Goal: Task Accomplishment & Management: Manage account settings

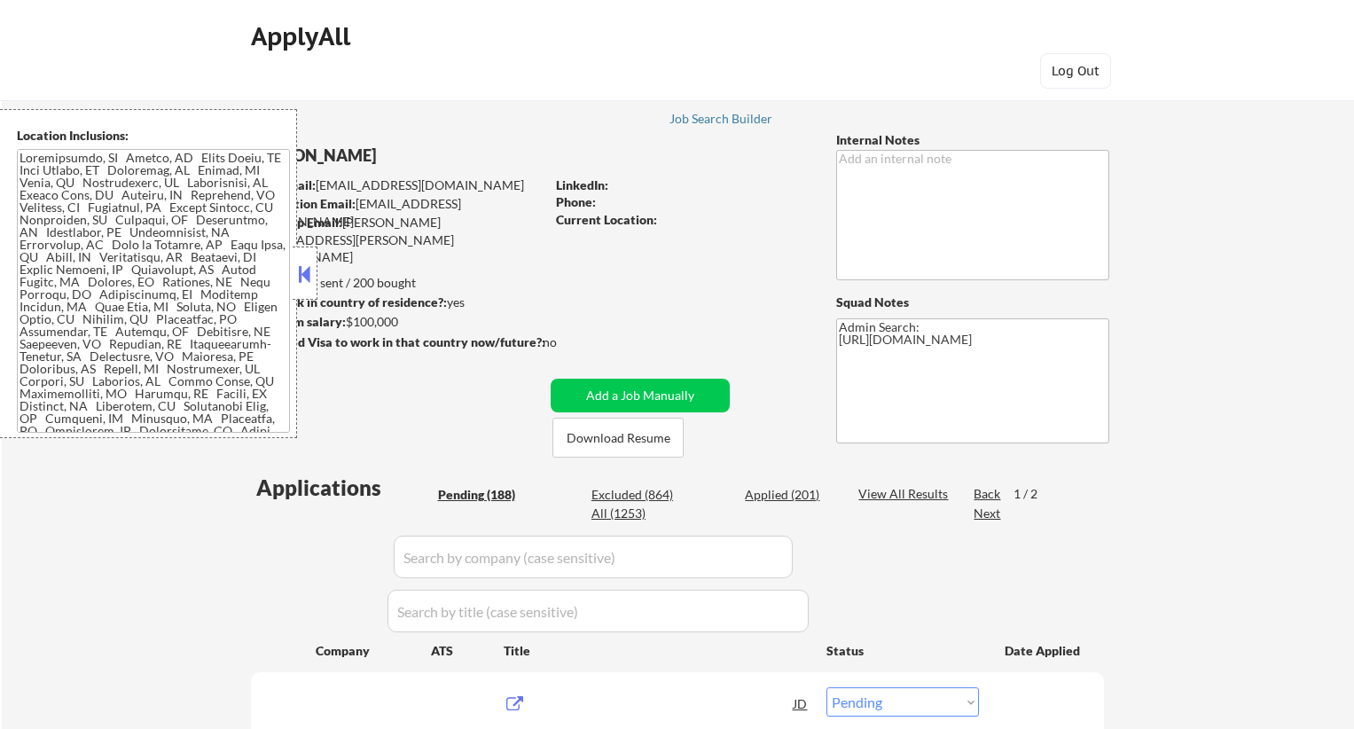
select select ""pending""
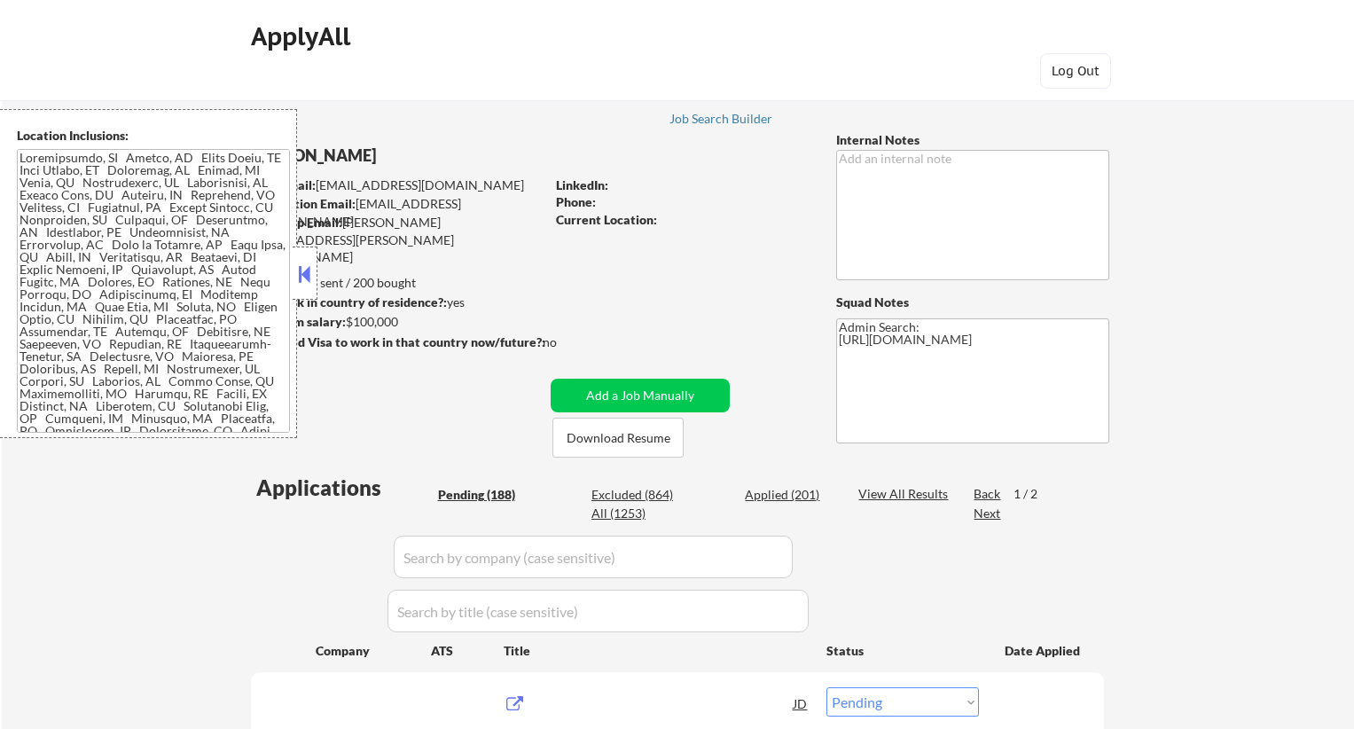
select select ""pending""
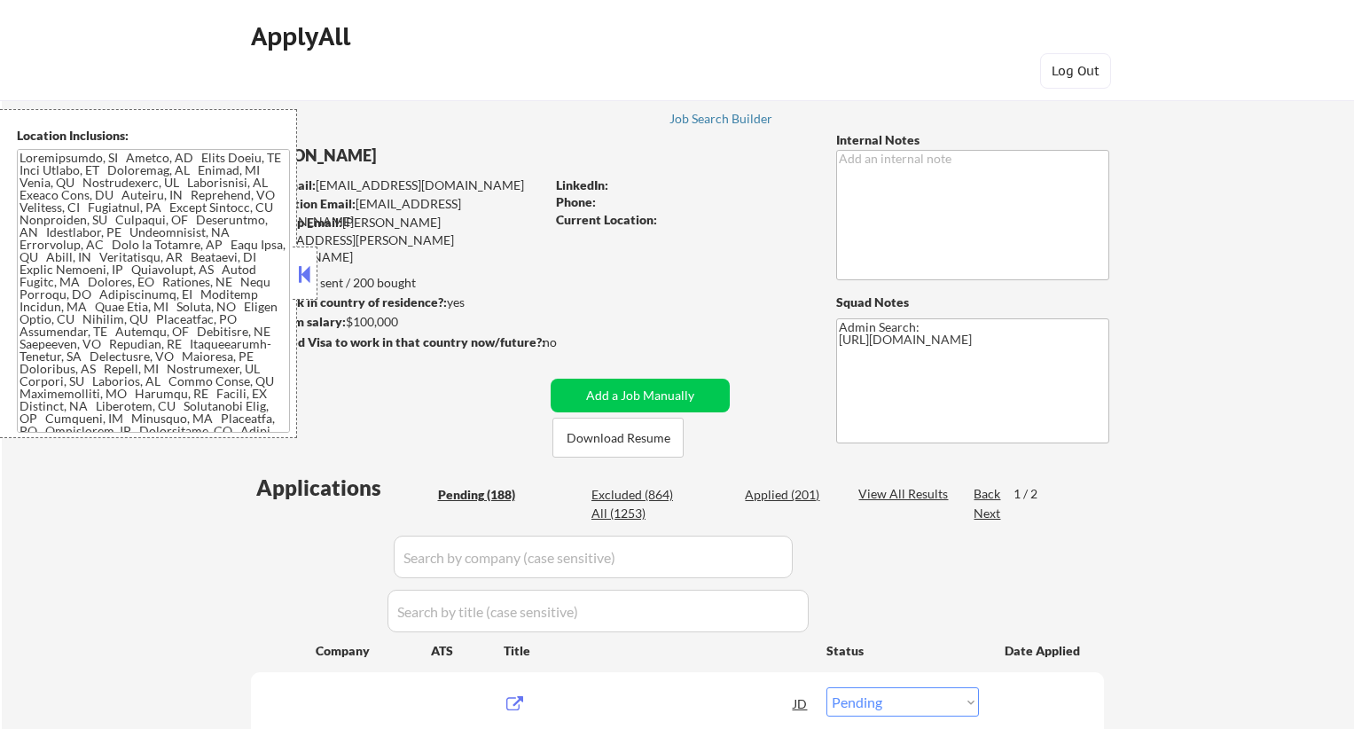
select select ""pending""
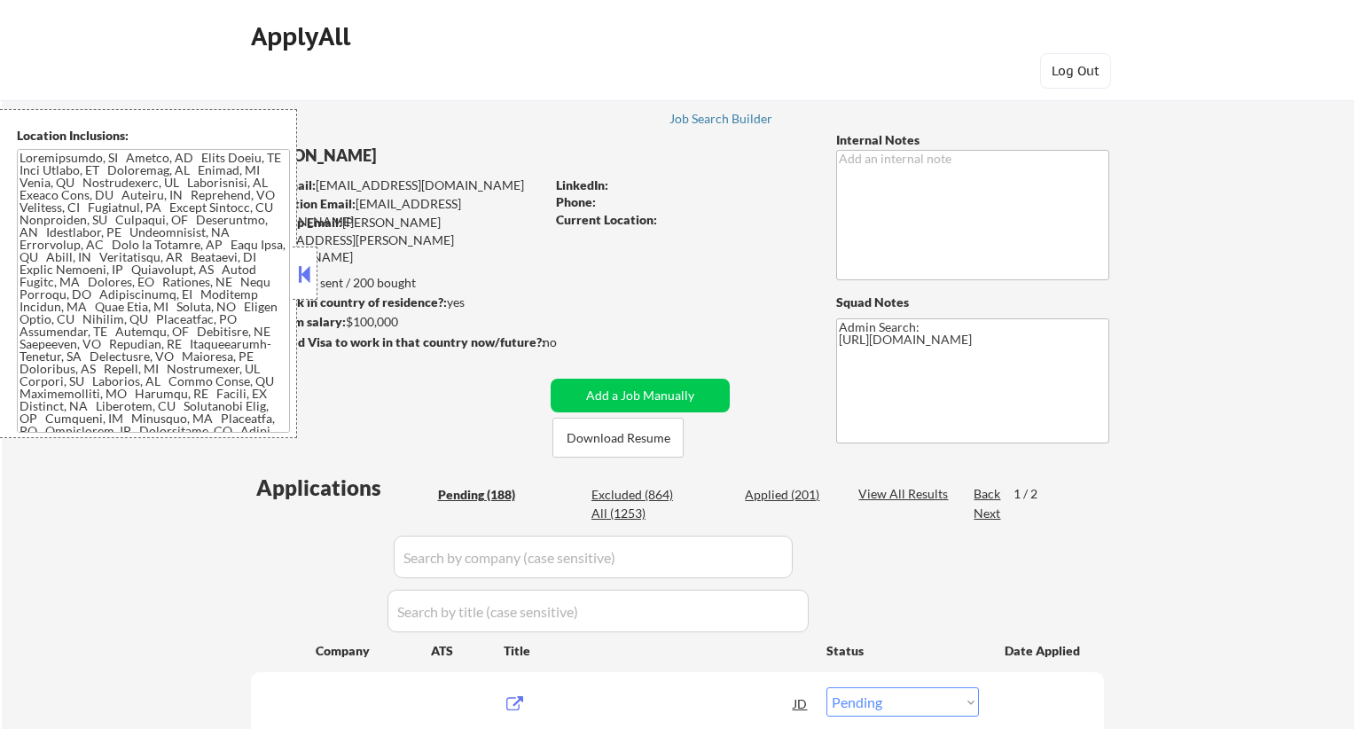
select select ""pending""
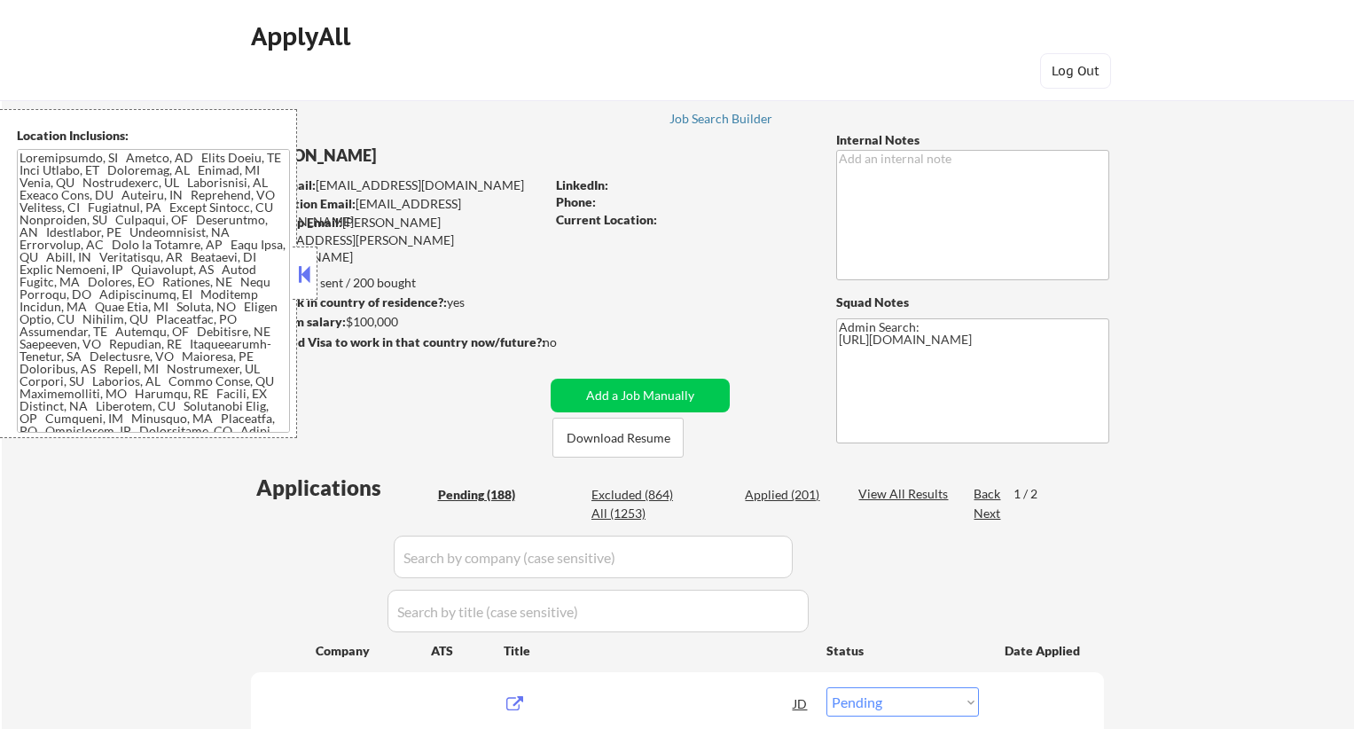
select select ""pending""
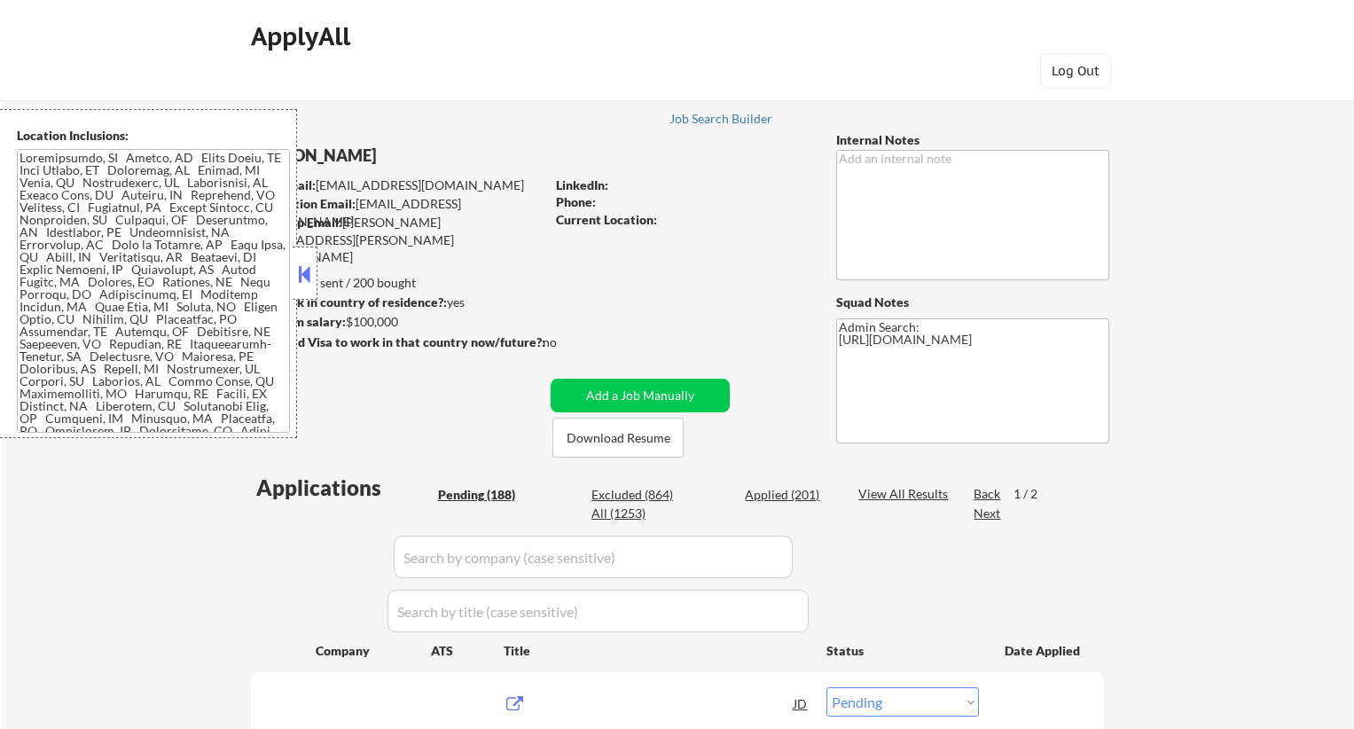
select select ""pending""
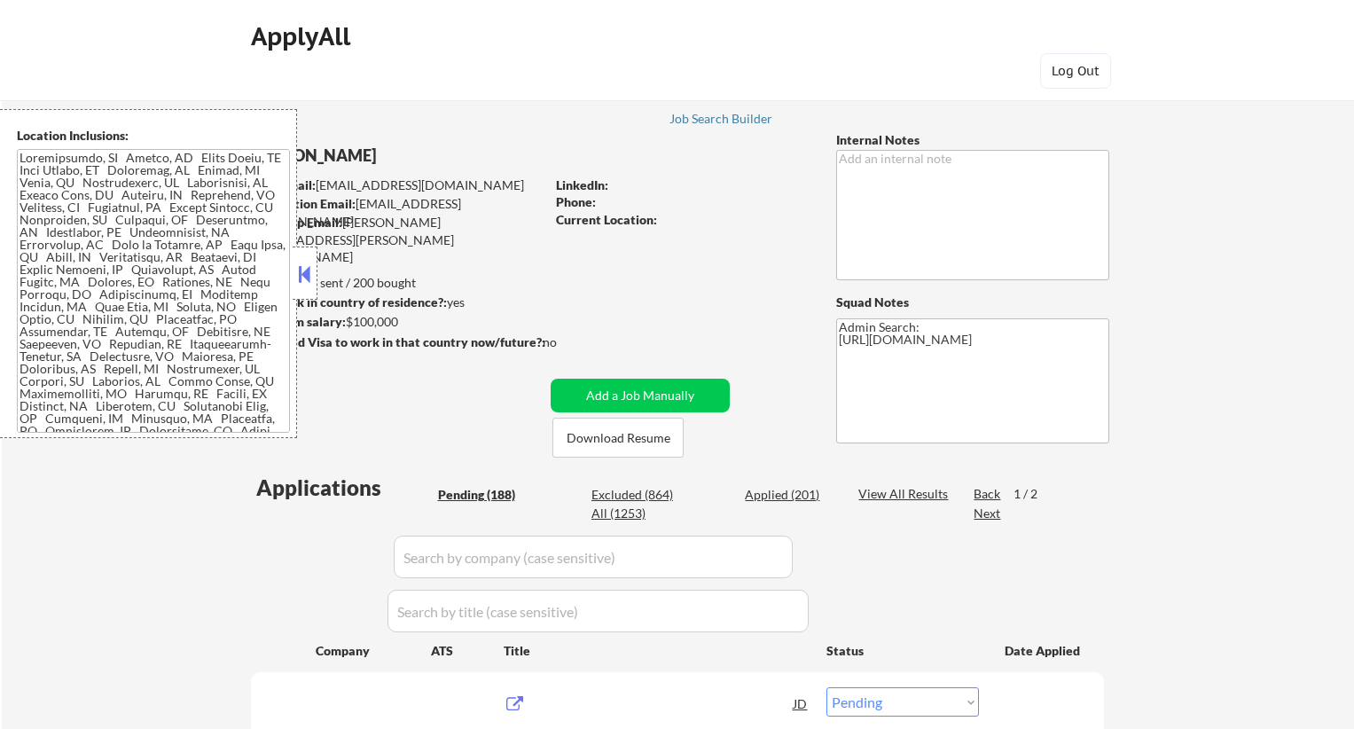
select select ""pending""
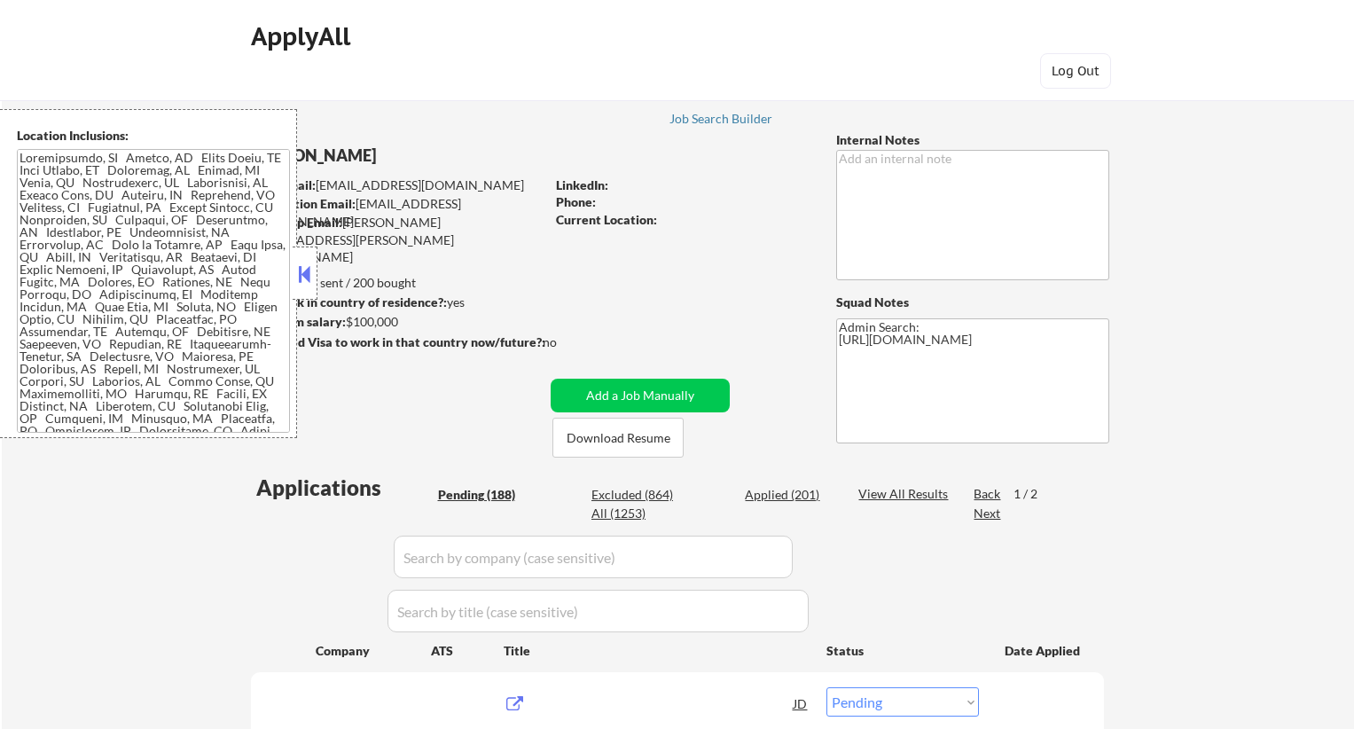
select select ""pending""
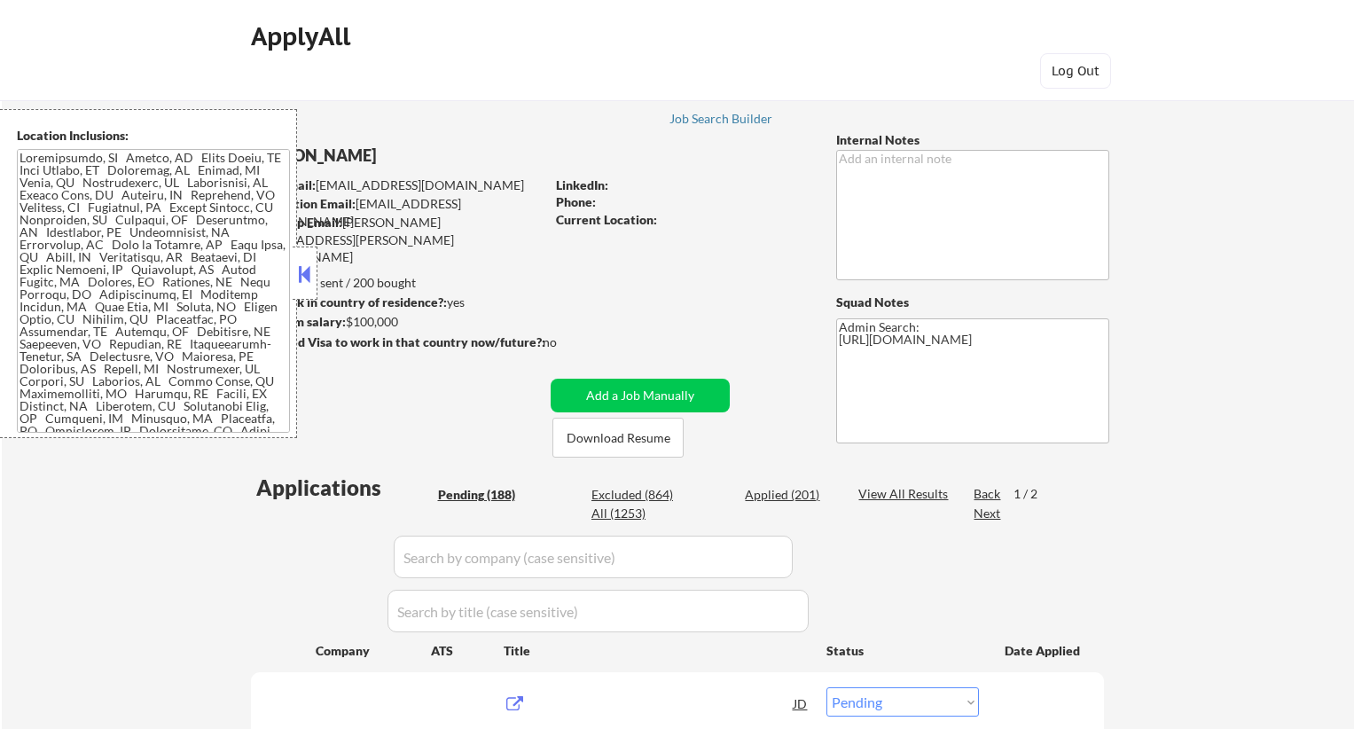
select select ""pending""
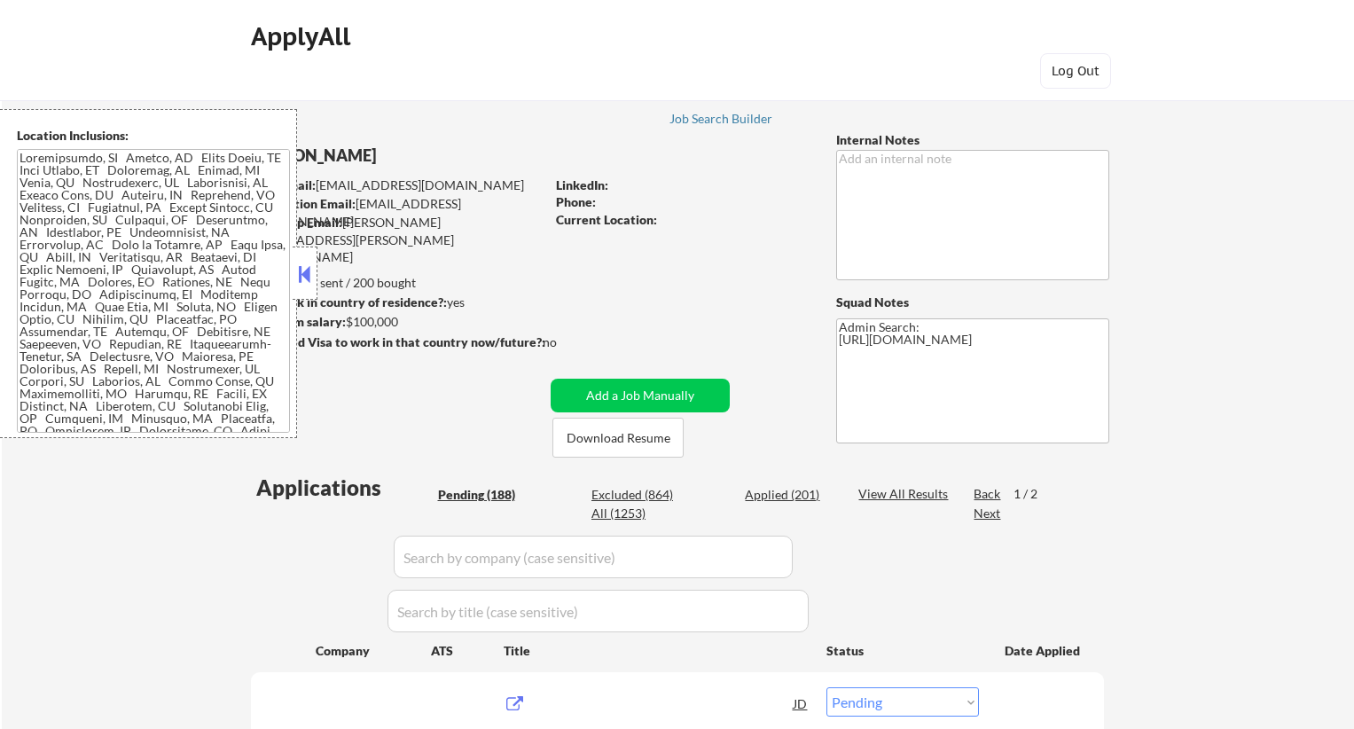
select select ""pending""
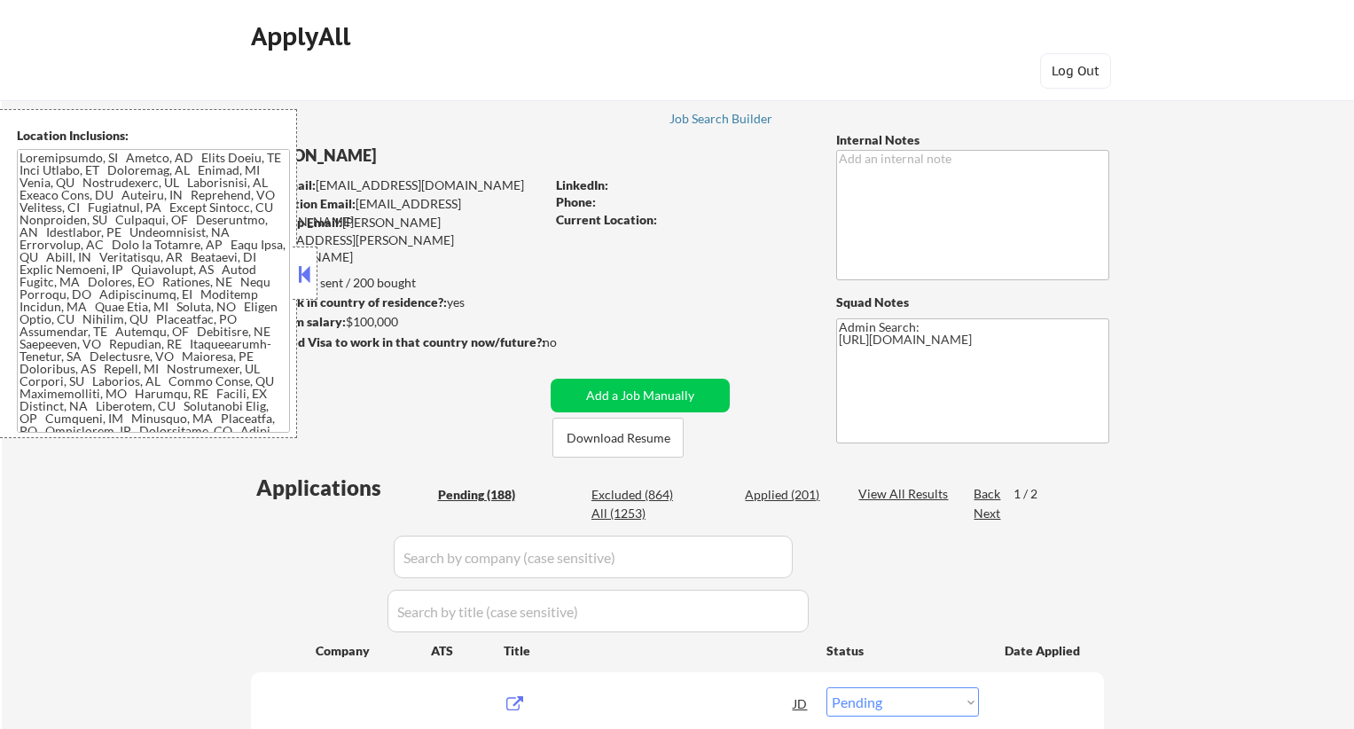
select select ""pending""
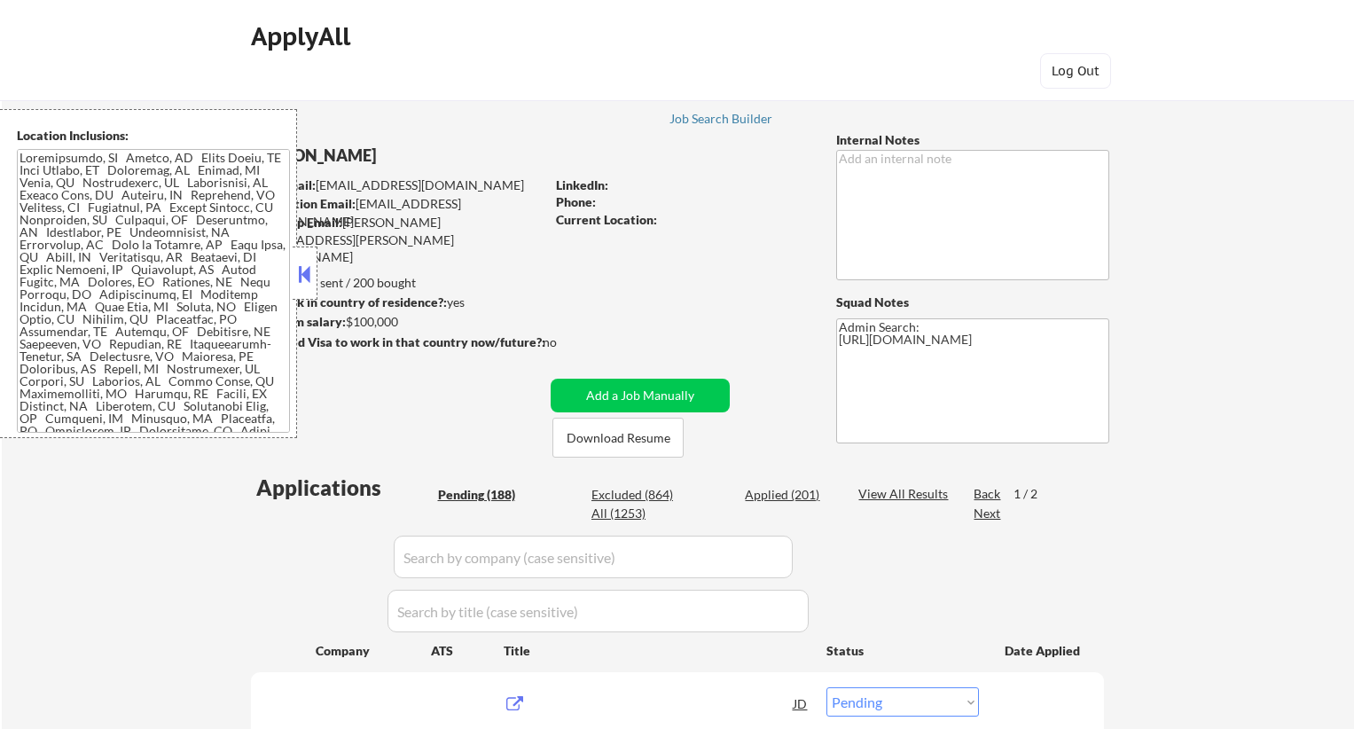
select select ""pending""
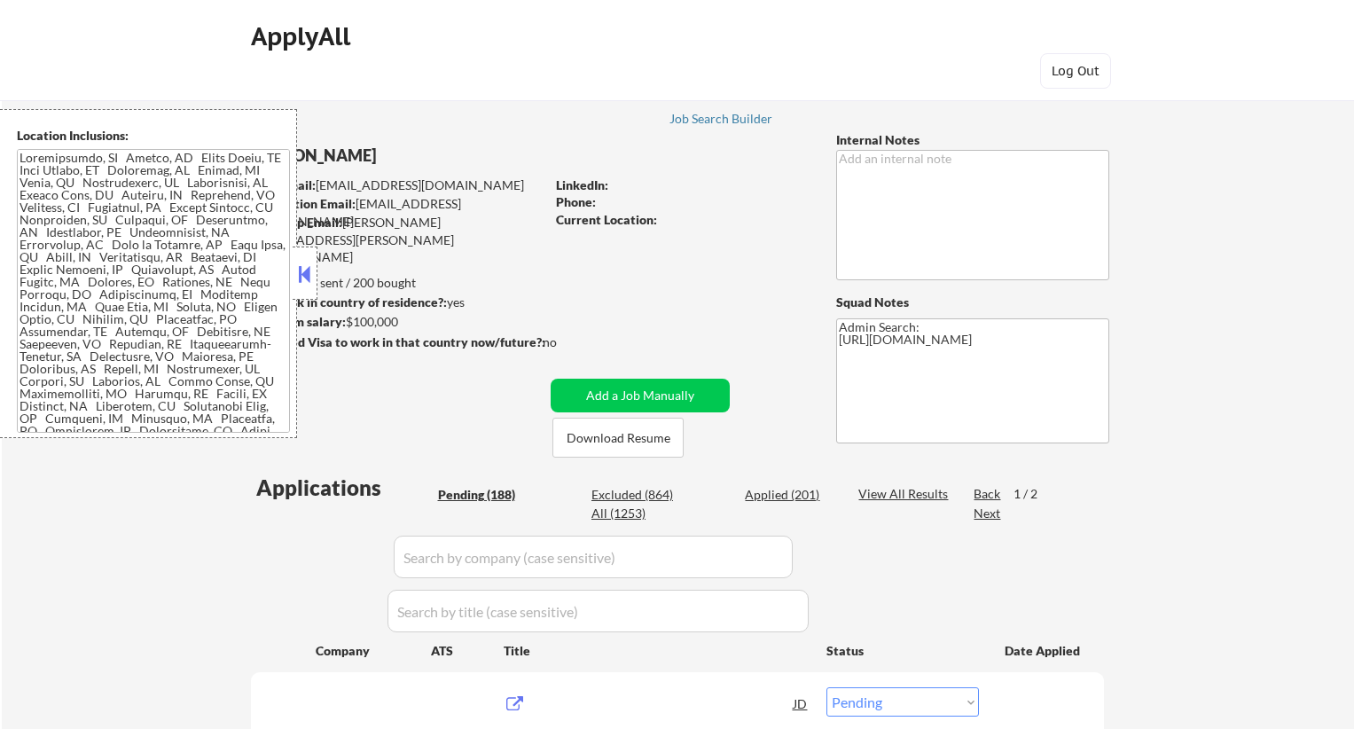
select select ""pending""
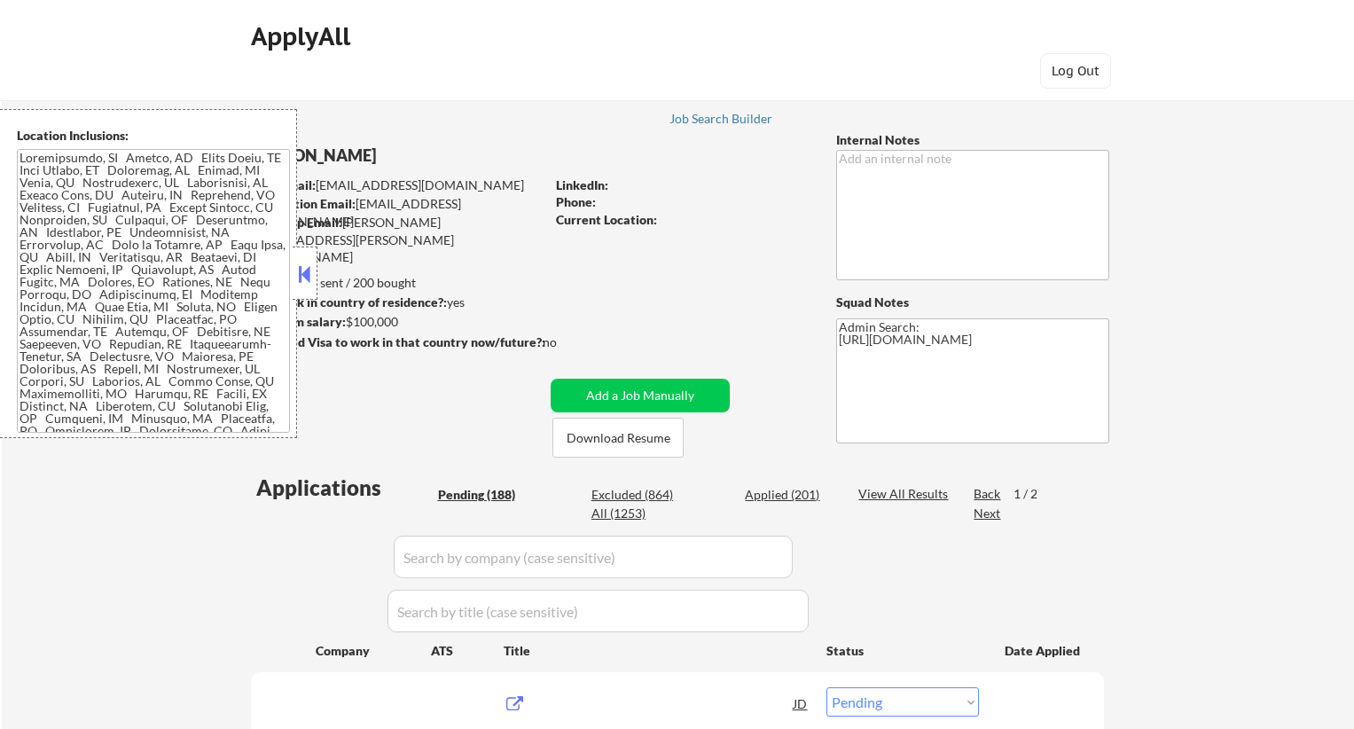
select select ""pending""
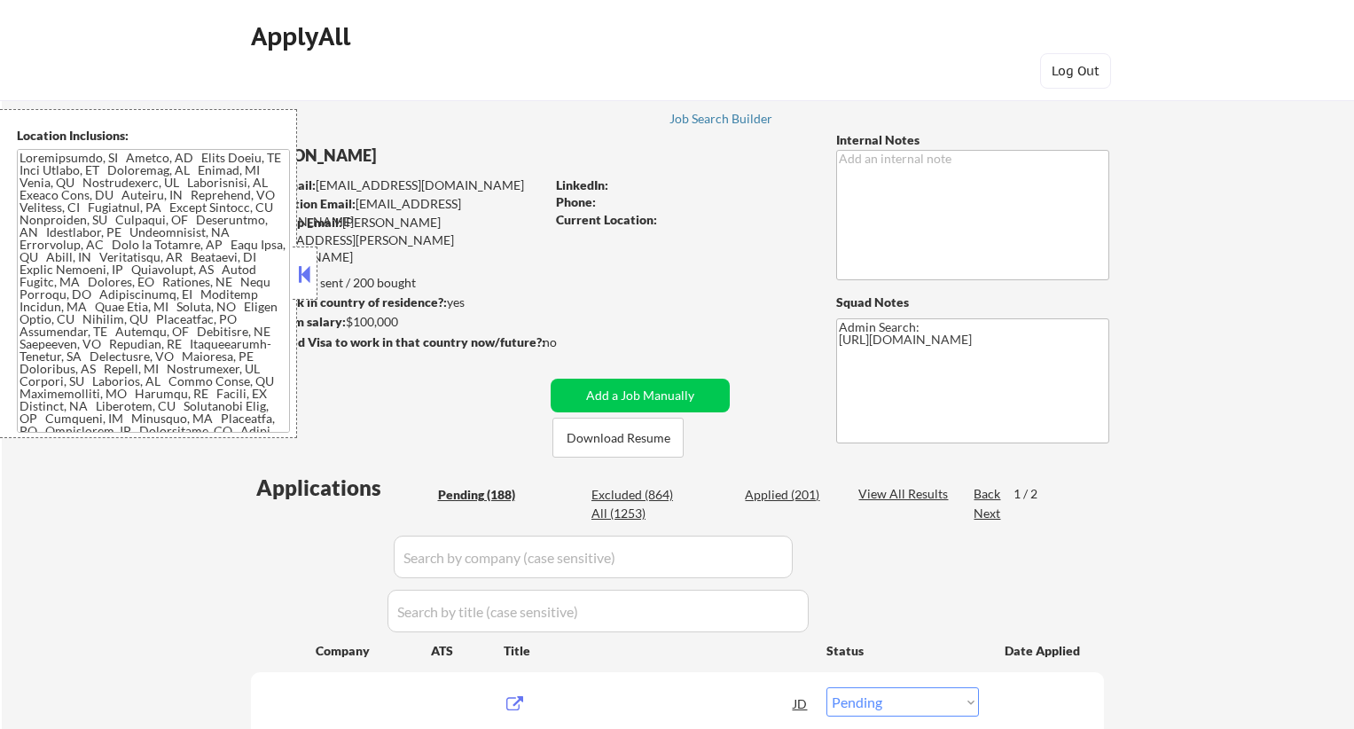
select select ""pending""
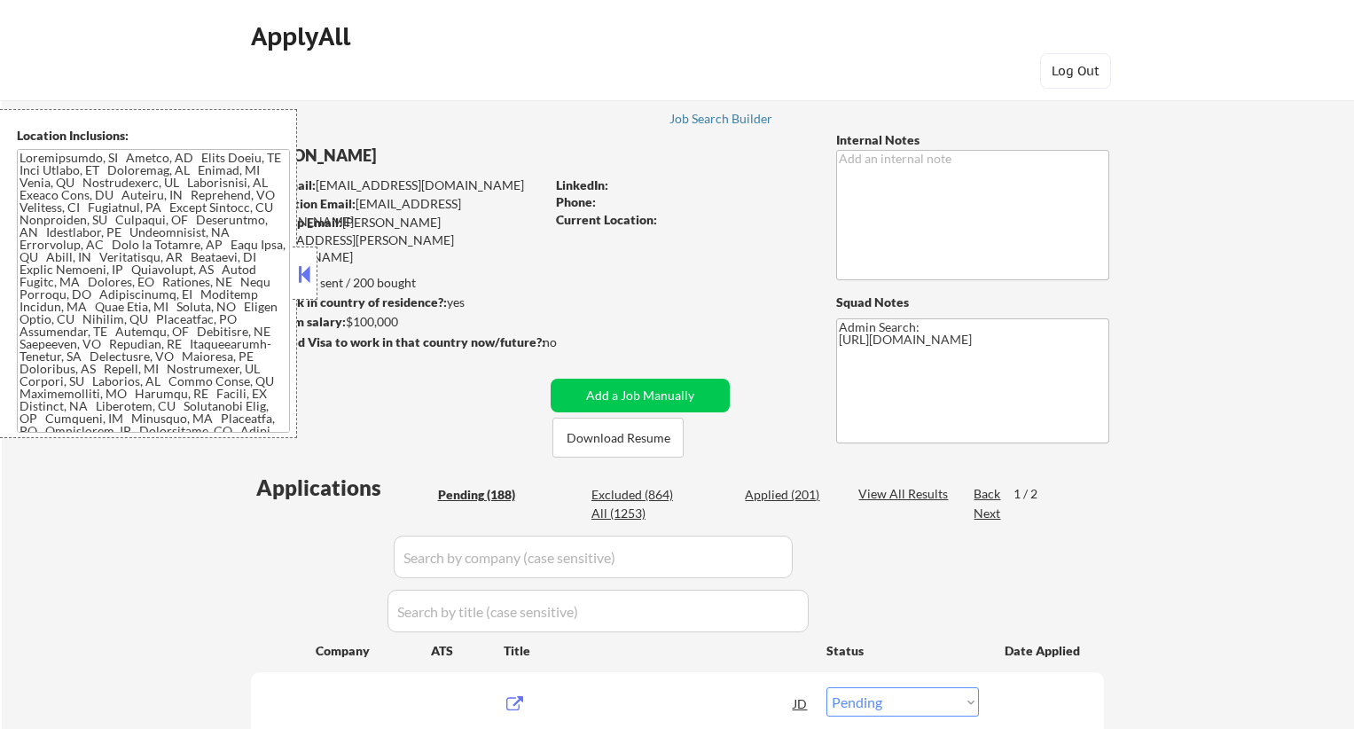
select select ""pending""
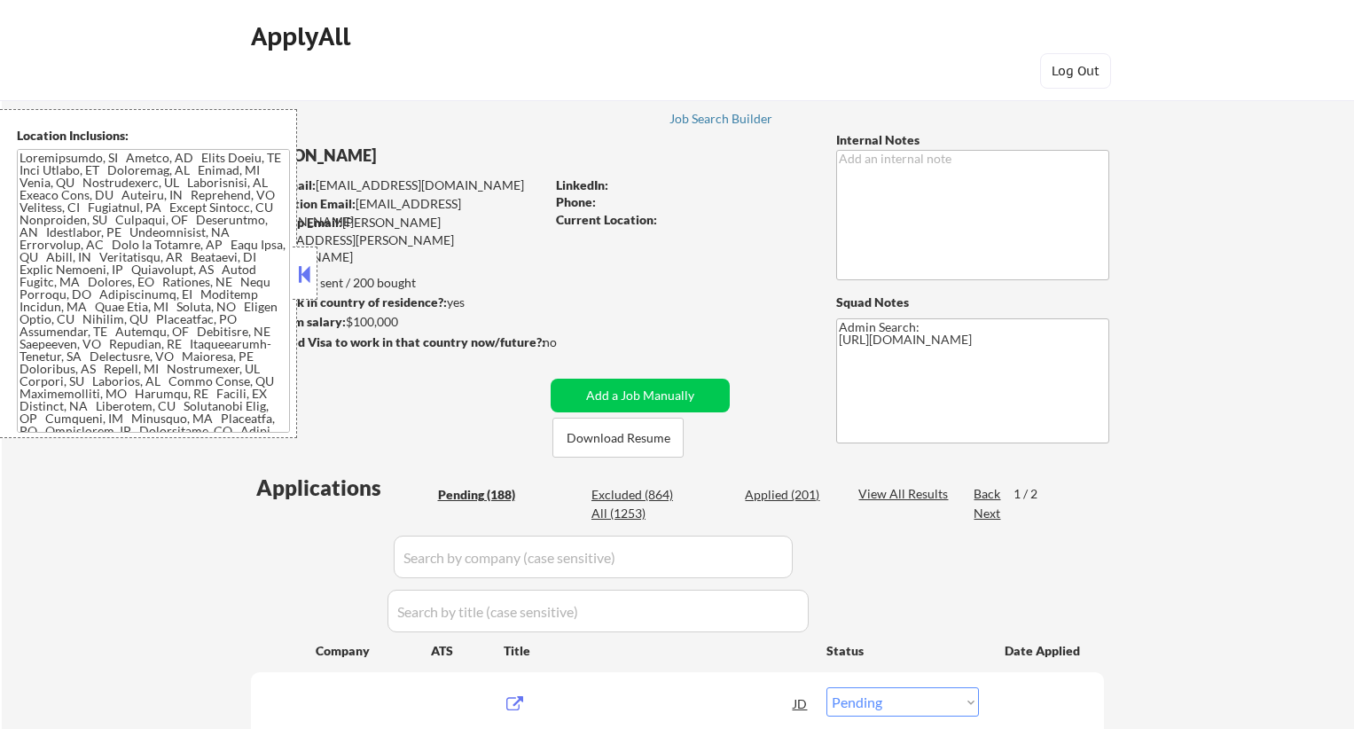
select select ""pending""
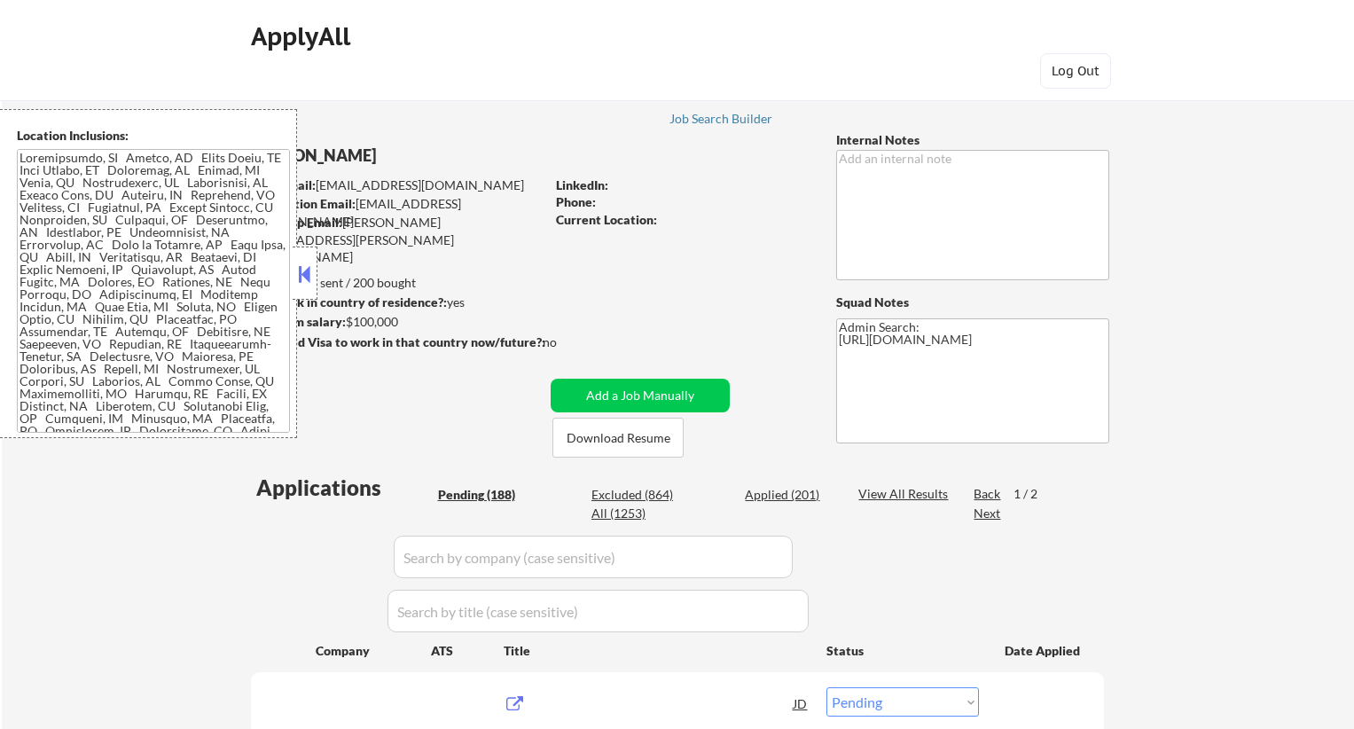
select select ""pending""
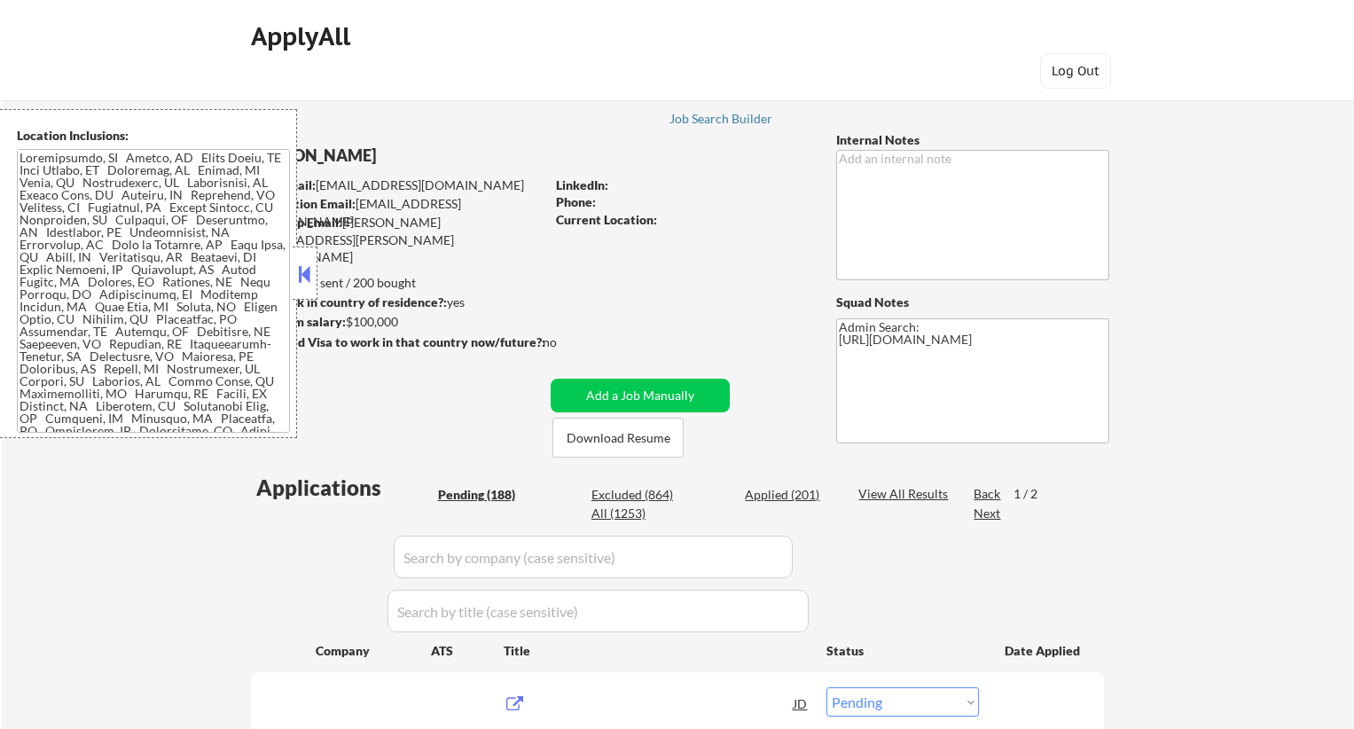
select select ""pending""
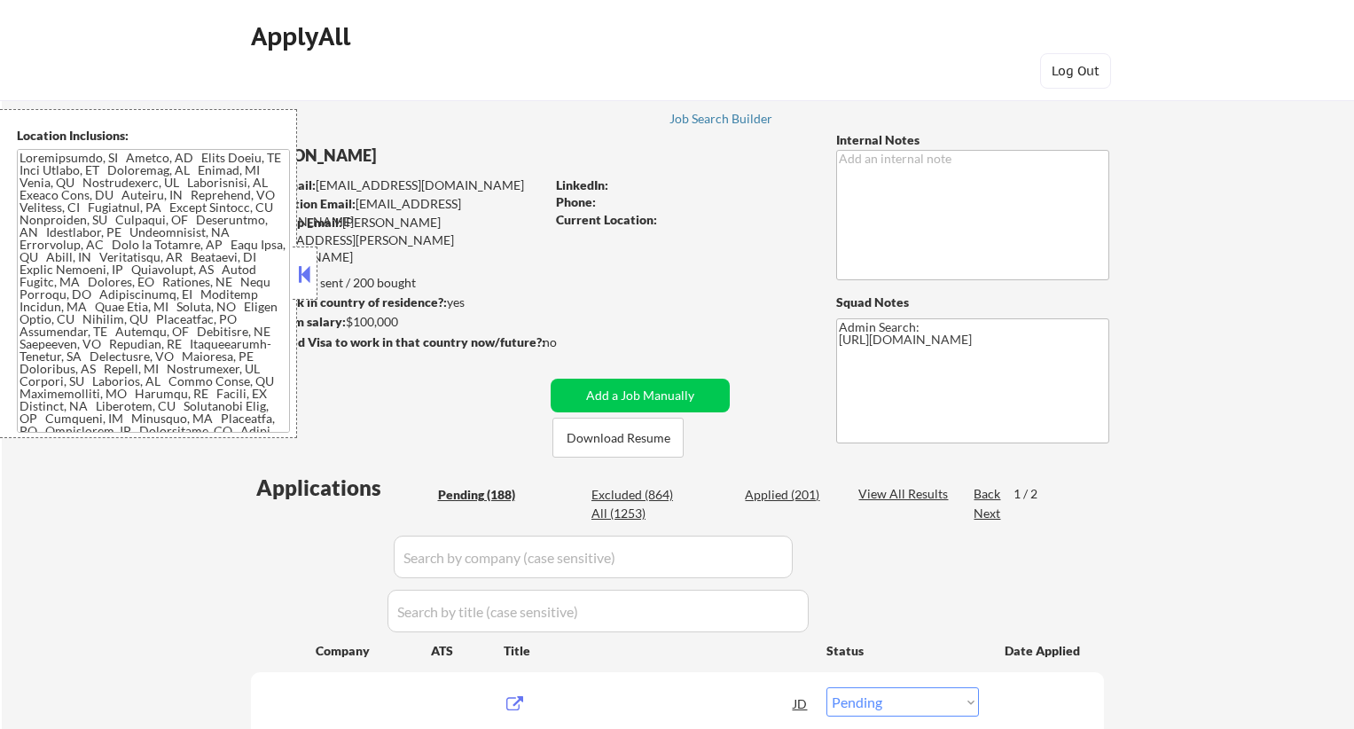
select select ""pending""
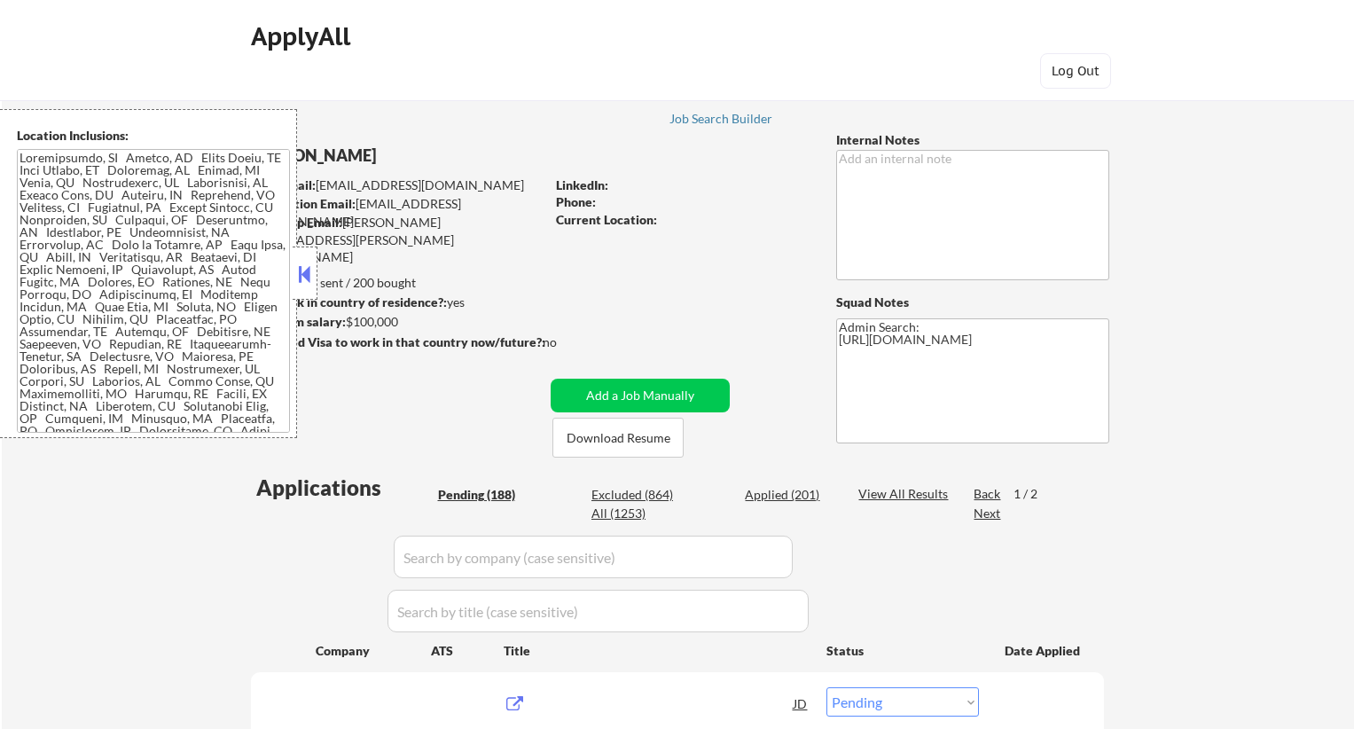
scroll to position [222, 0]
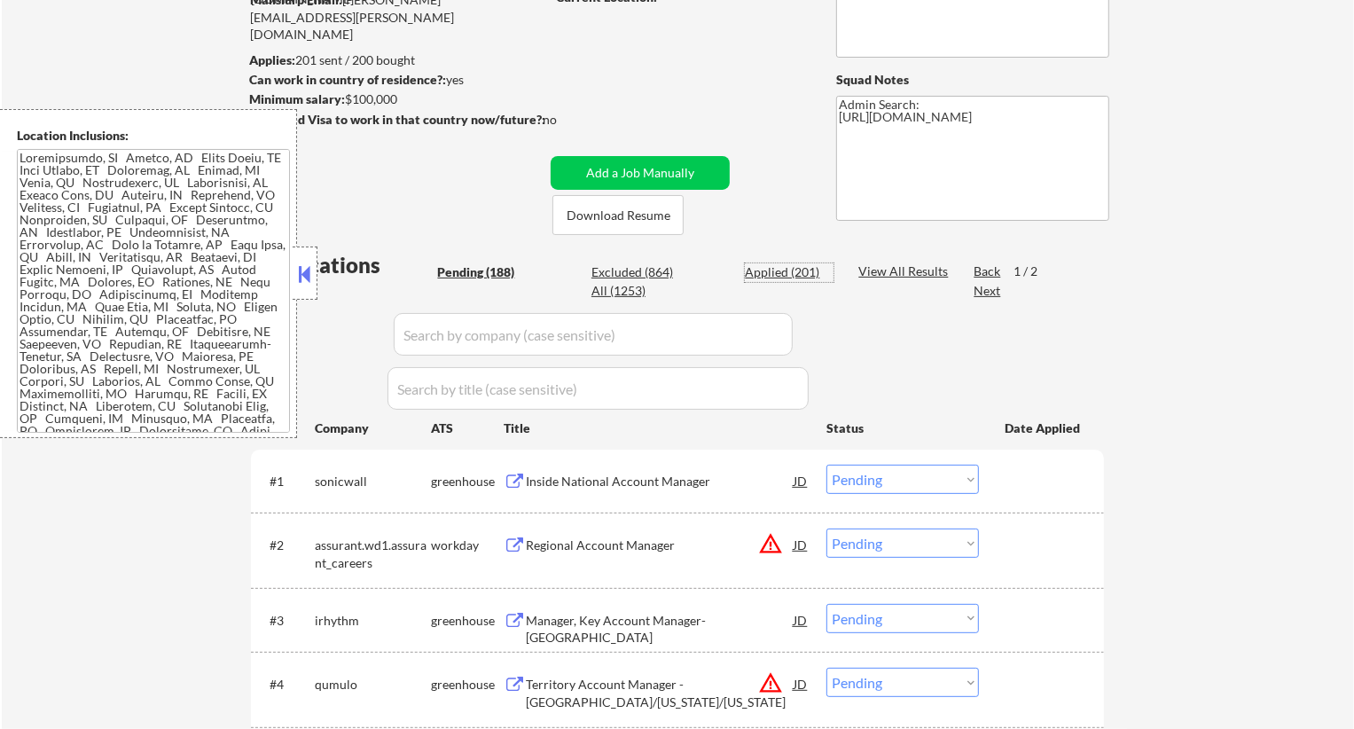
click at [780, 269] on div "Applied (201)" at bounding box center [789, 272] width 89 height 18
select select ""applied""
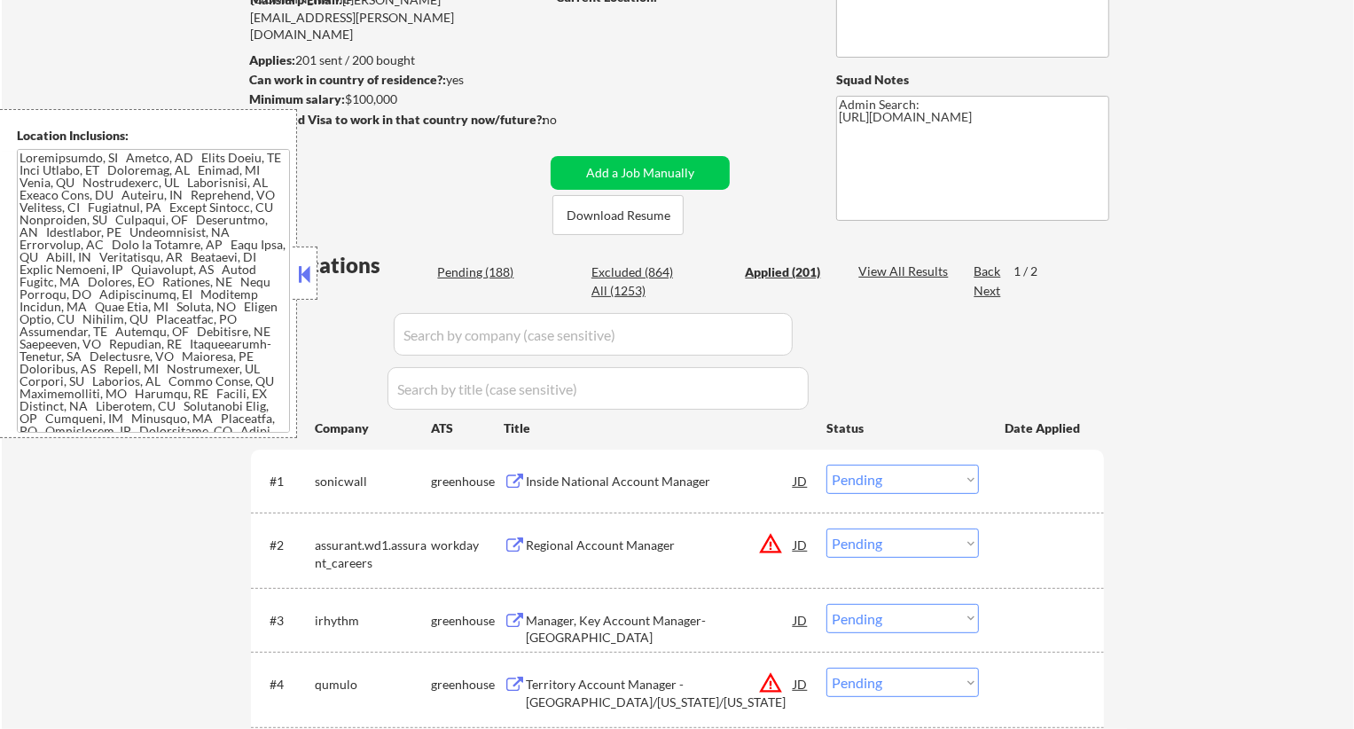
select select ""applied""
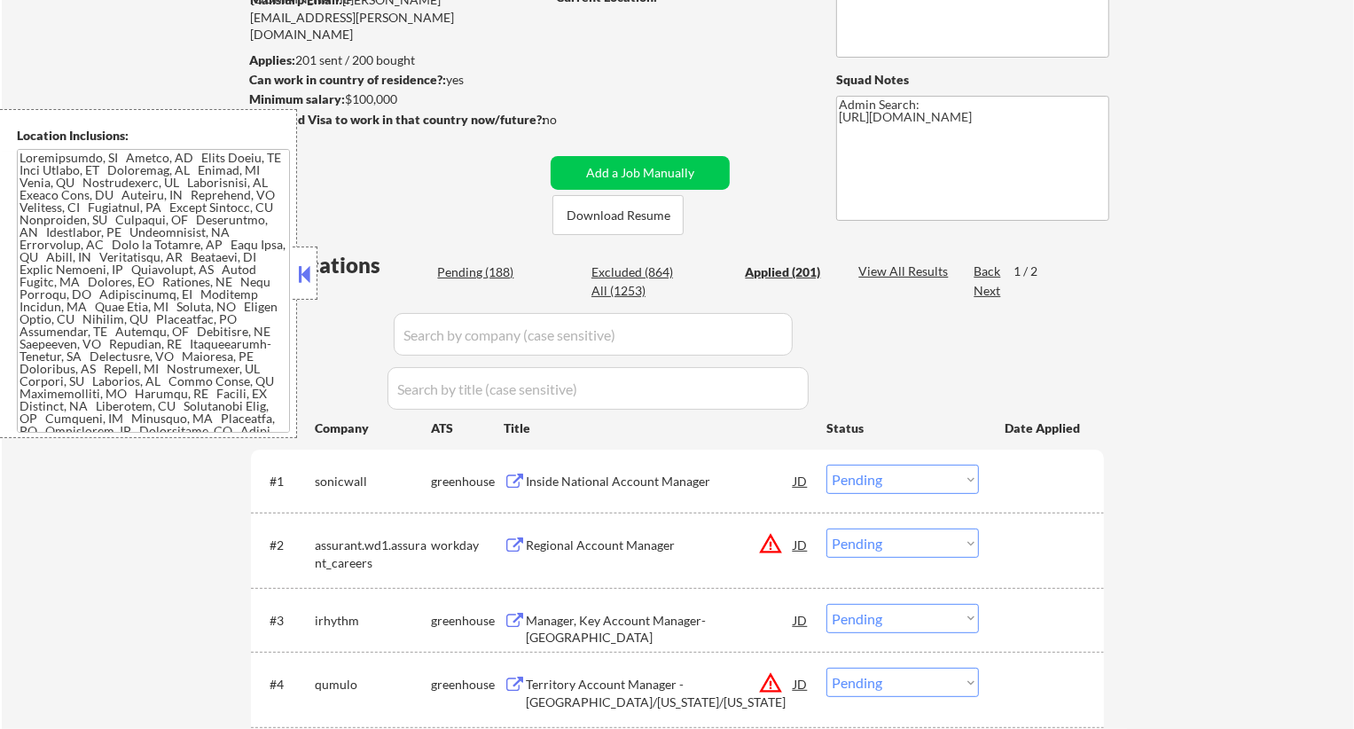
select select ""applied""
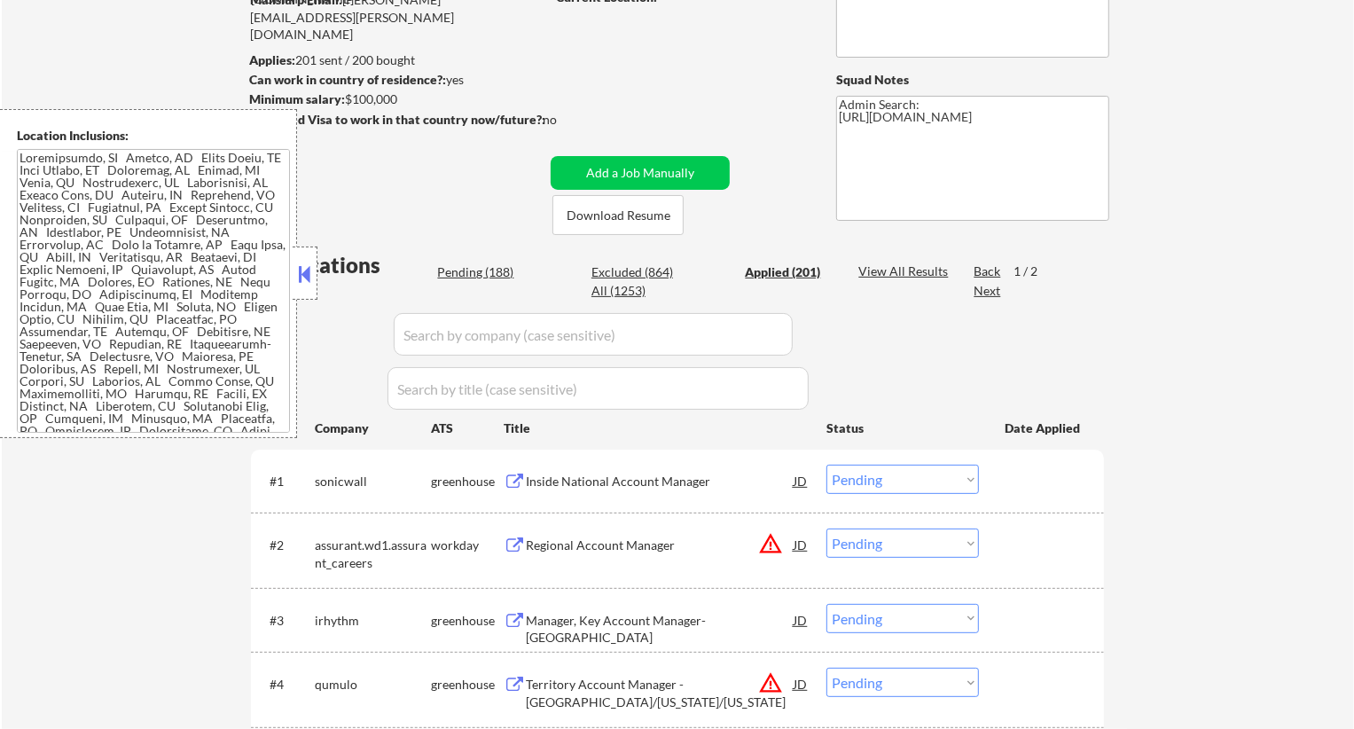
select select ""applied""
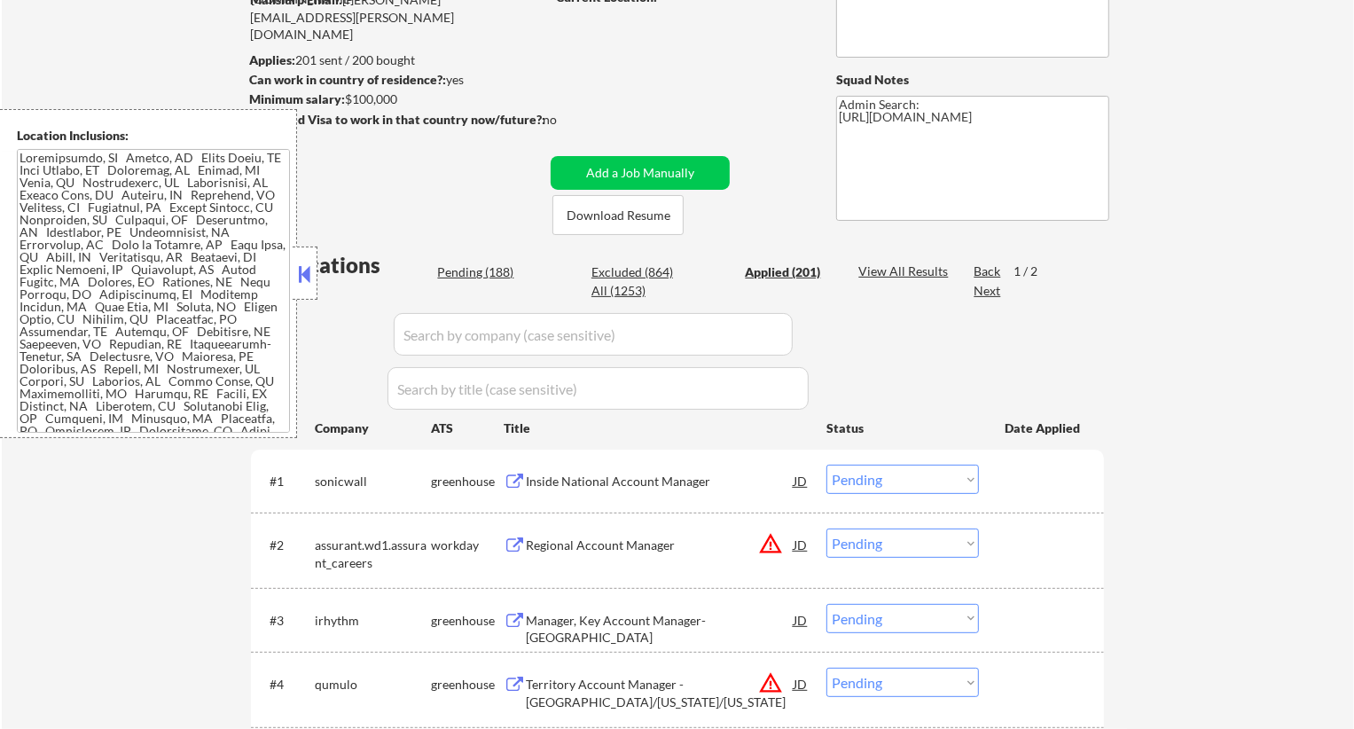
select select ""applied""
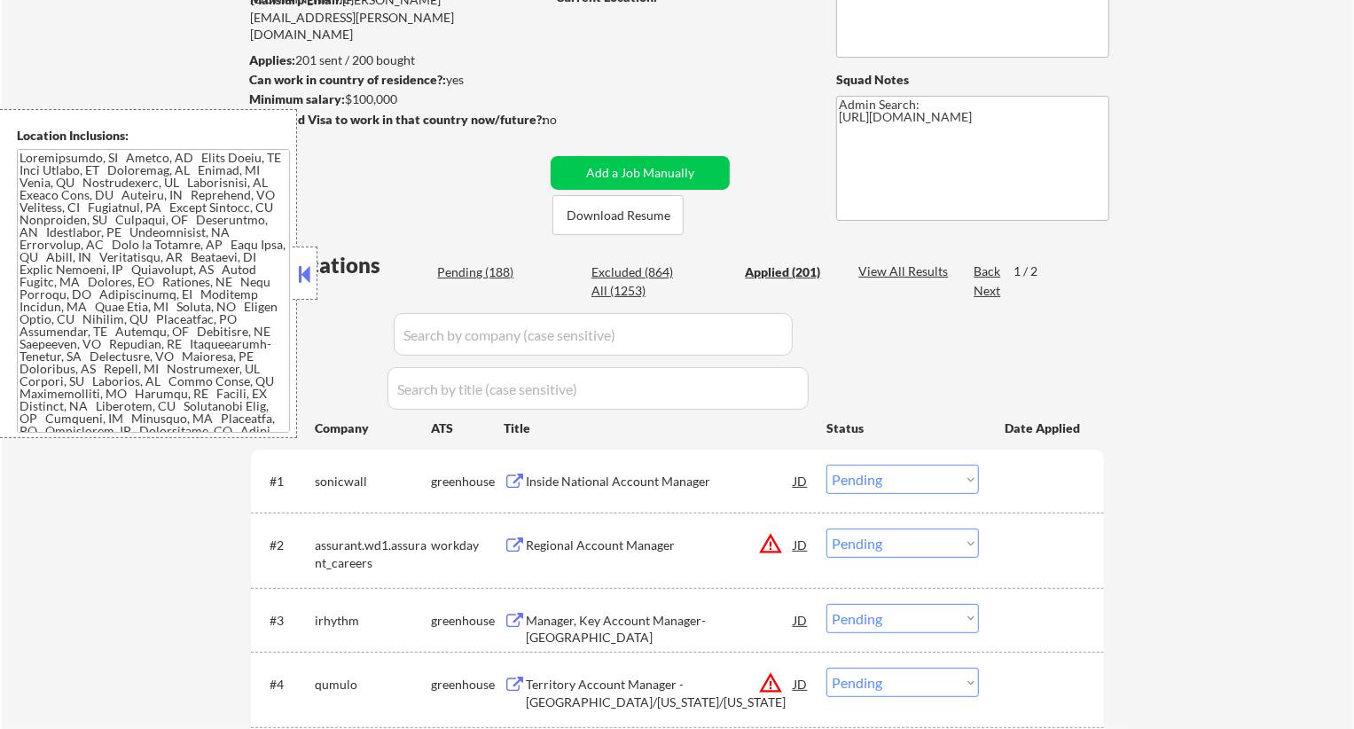
select select ""applied""
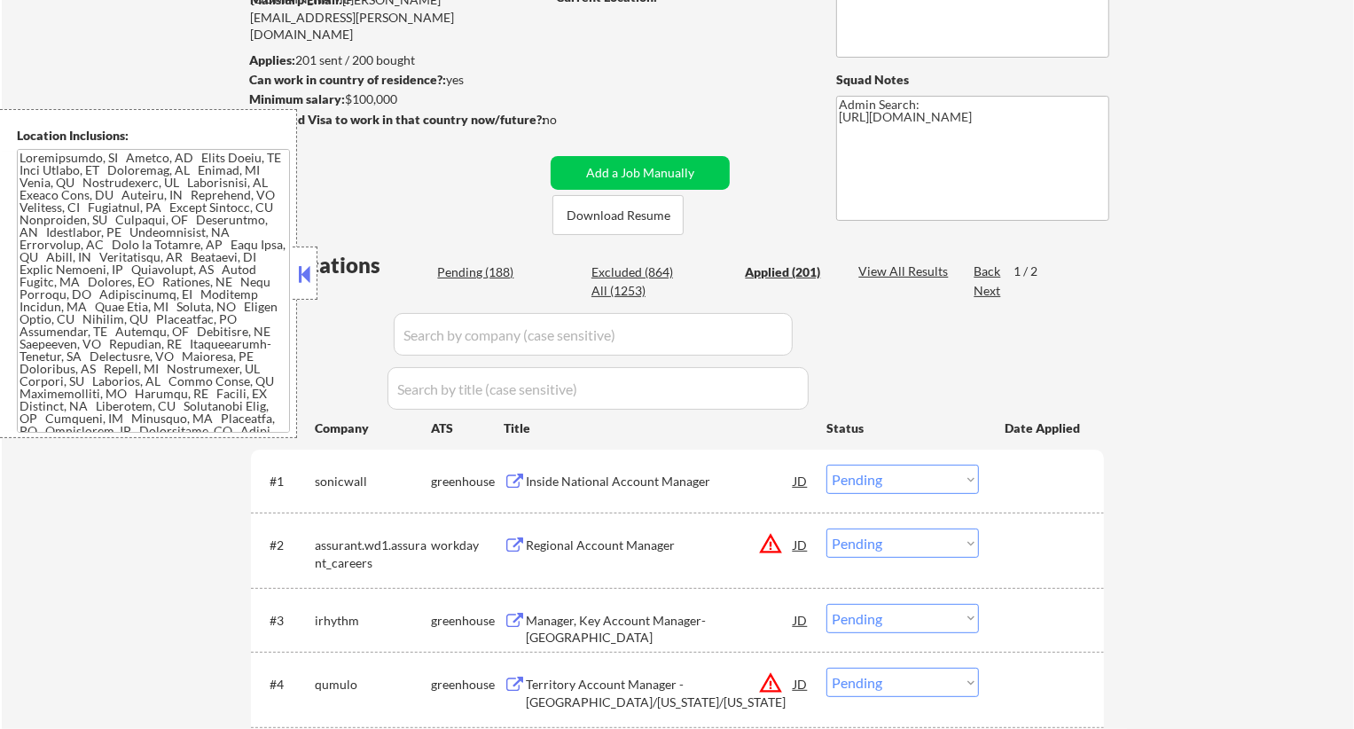
select select ""applied""
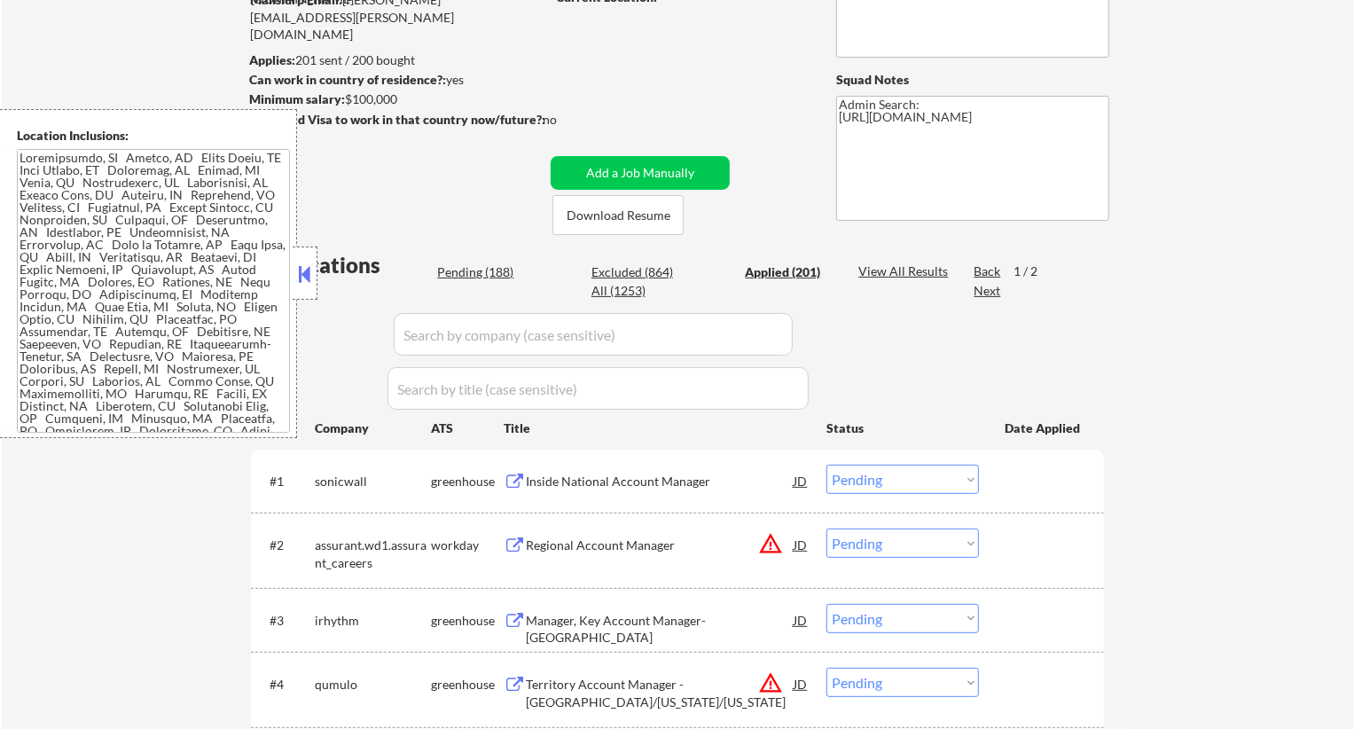
select select ""applied""
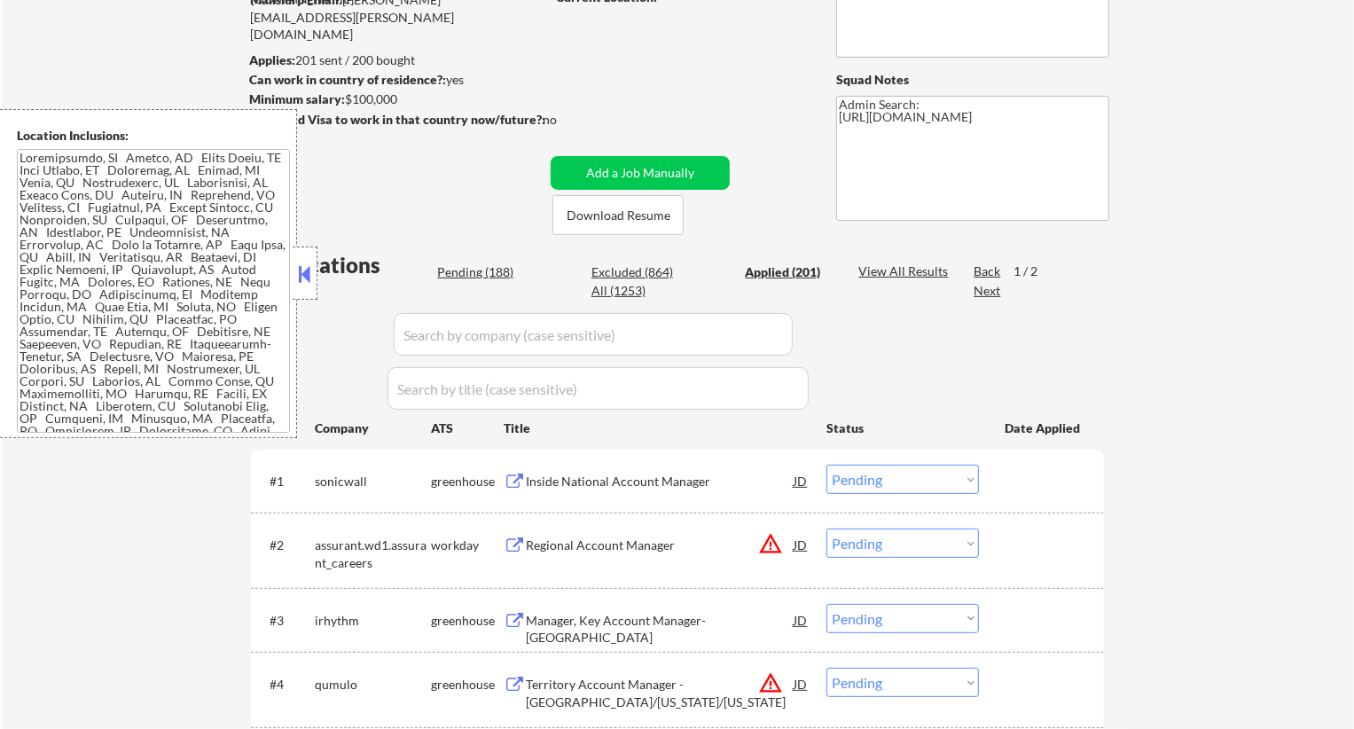
select select ""applied""
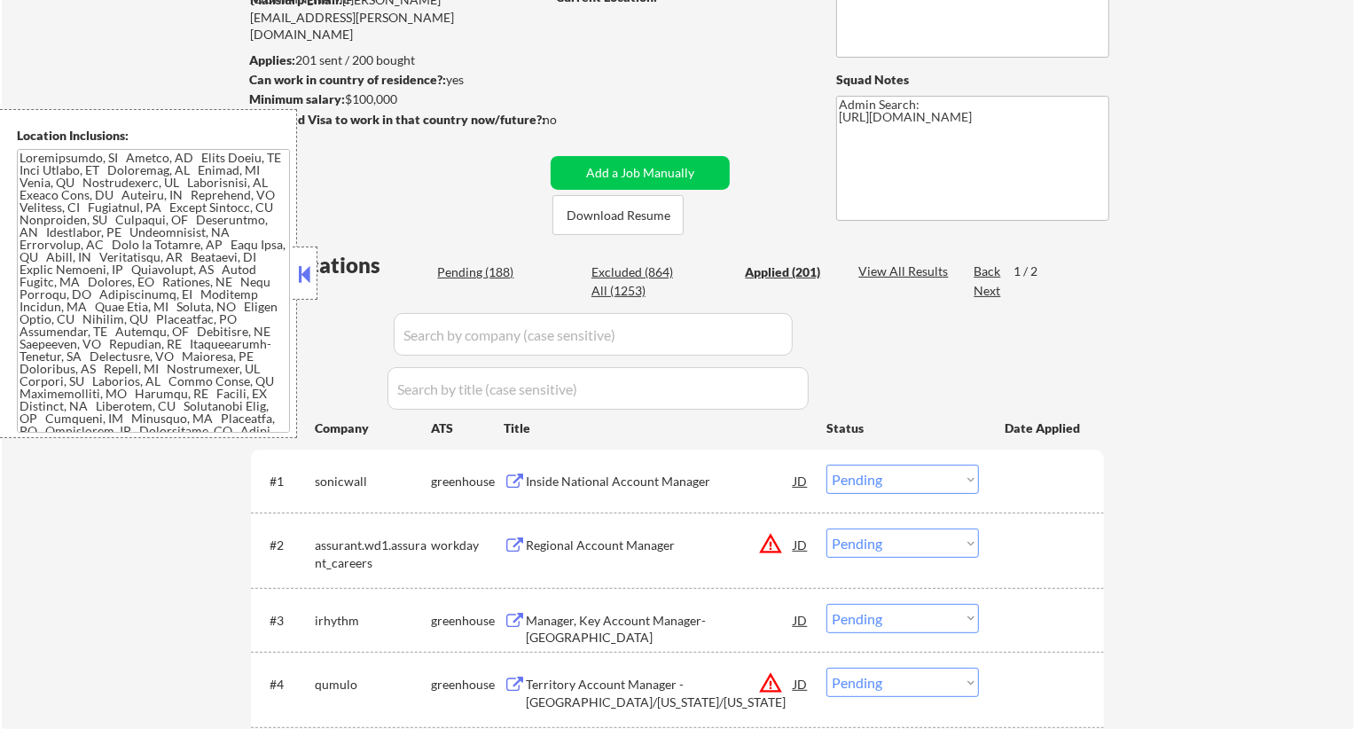
select select ""applied""
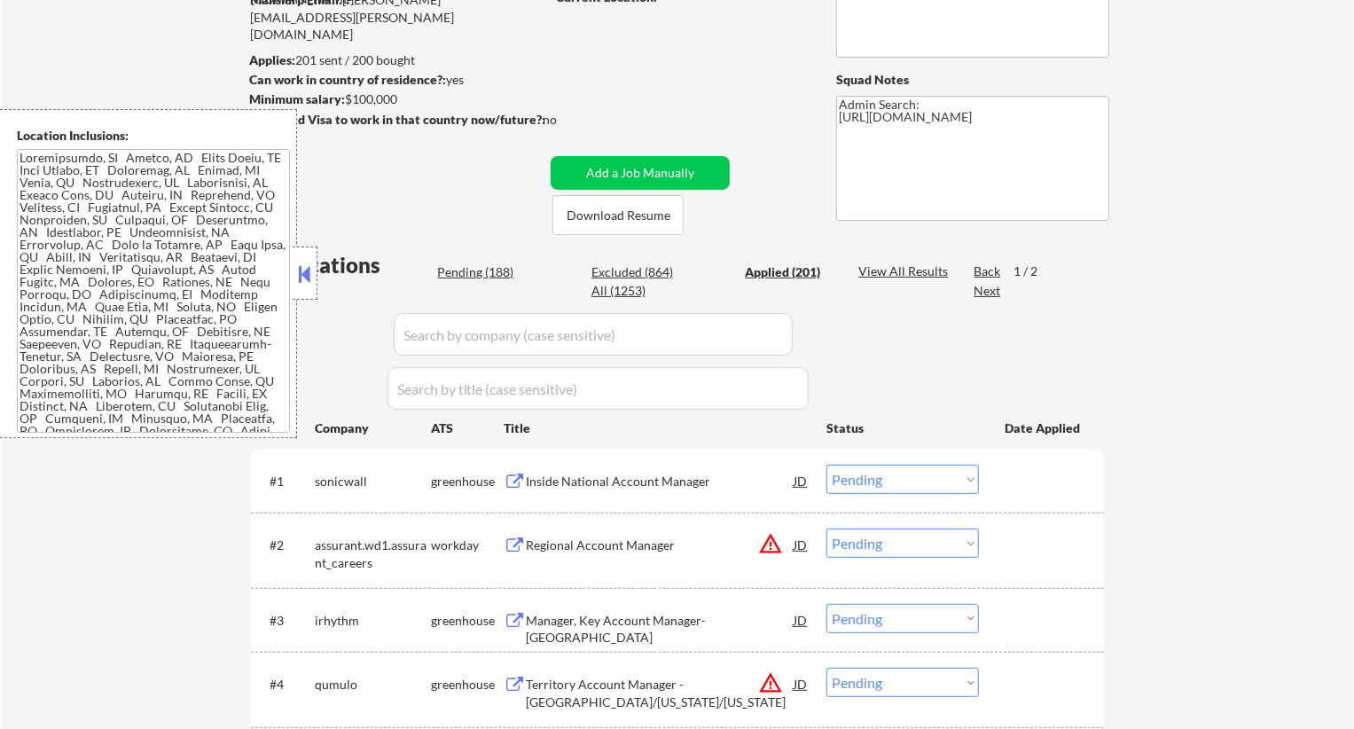
select select ""applied""
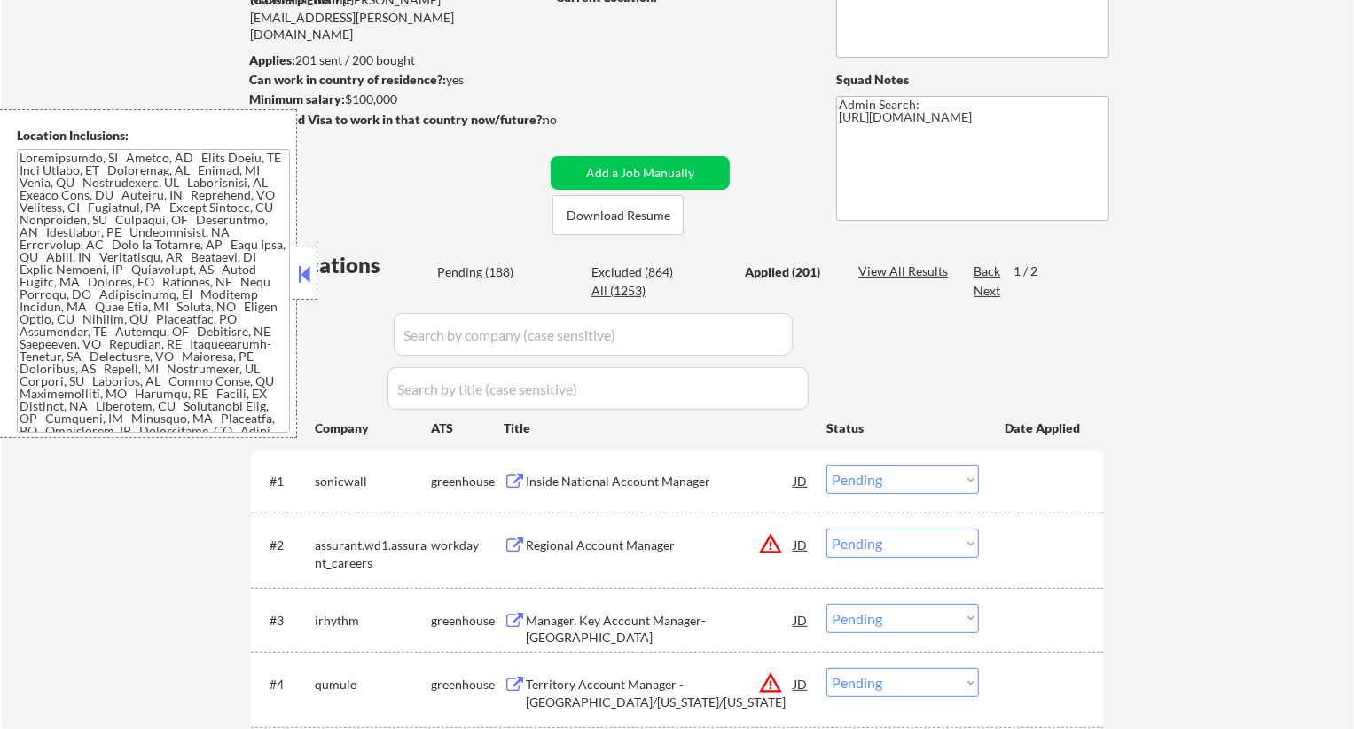
select select ""applied""
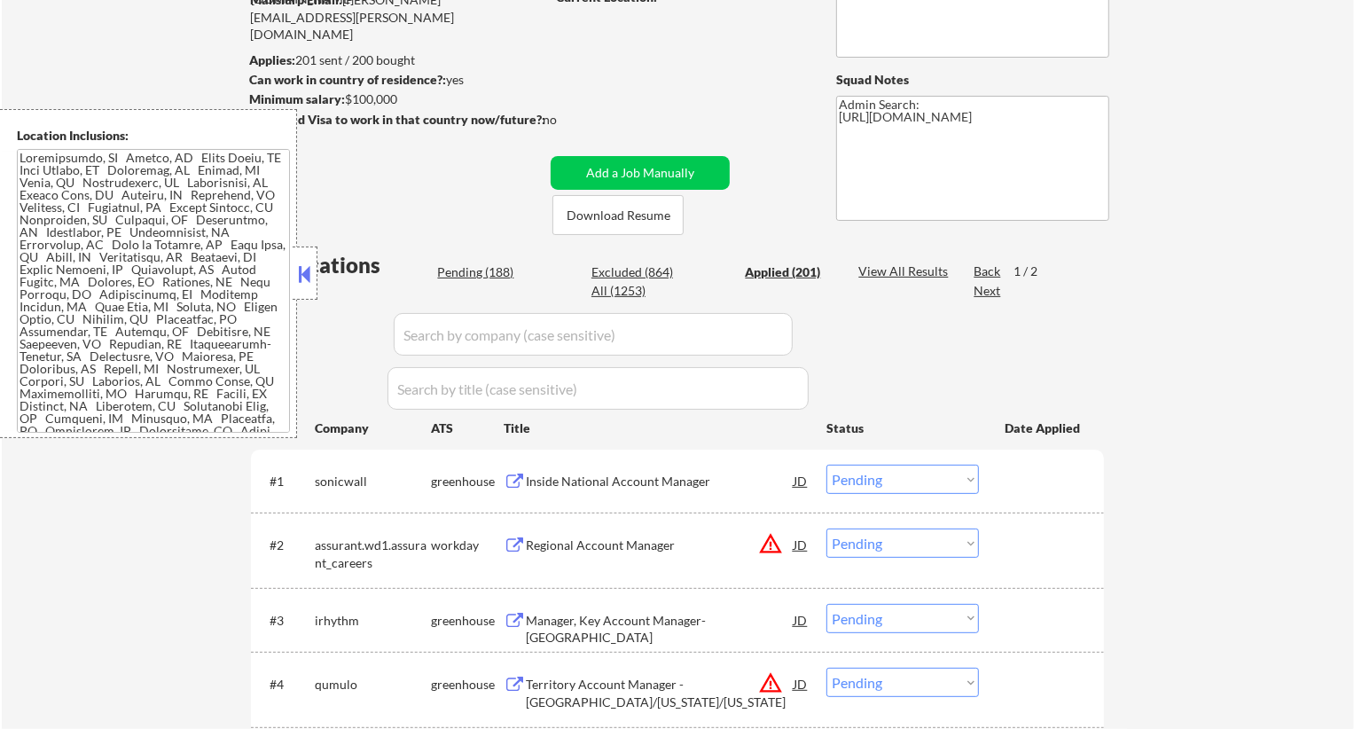
select select ""applied""
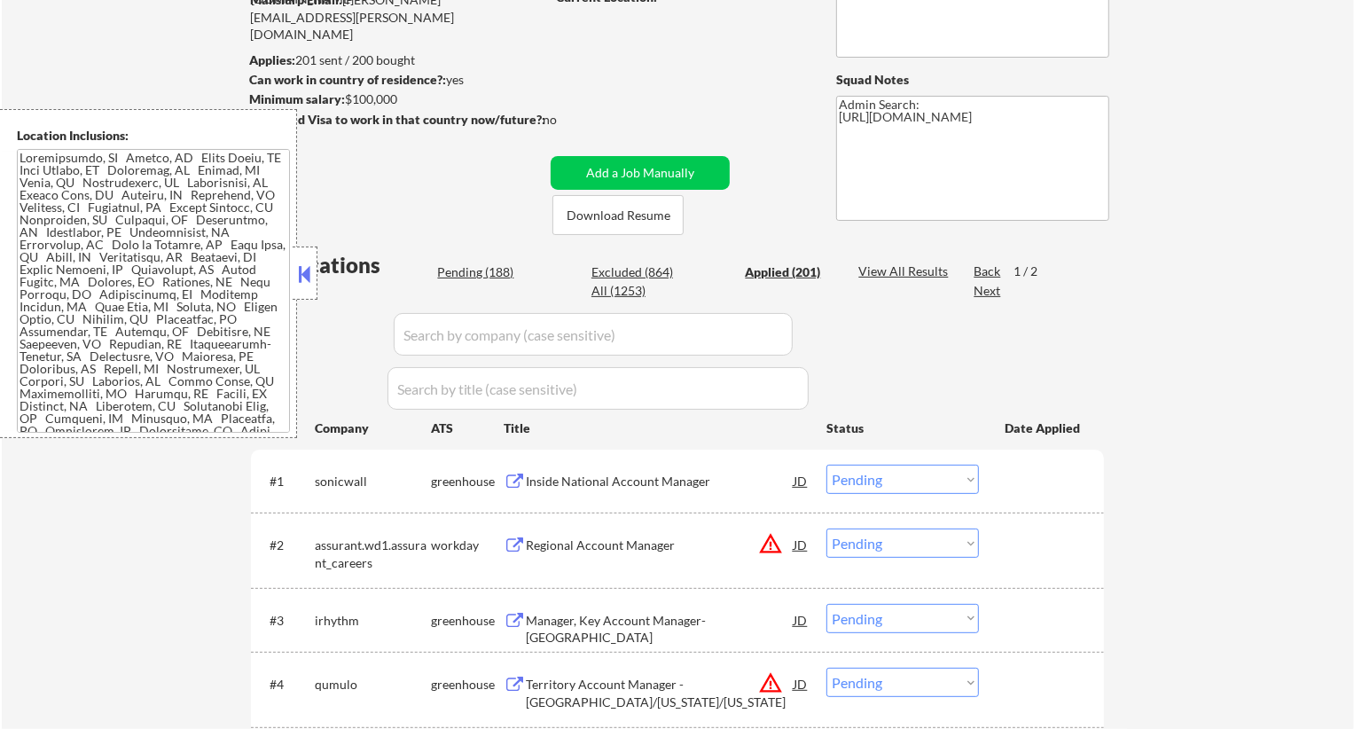
select select ""applied""
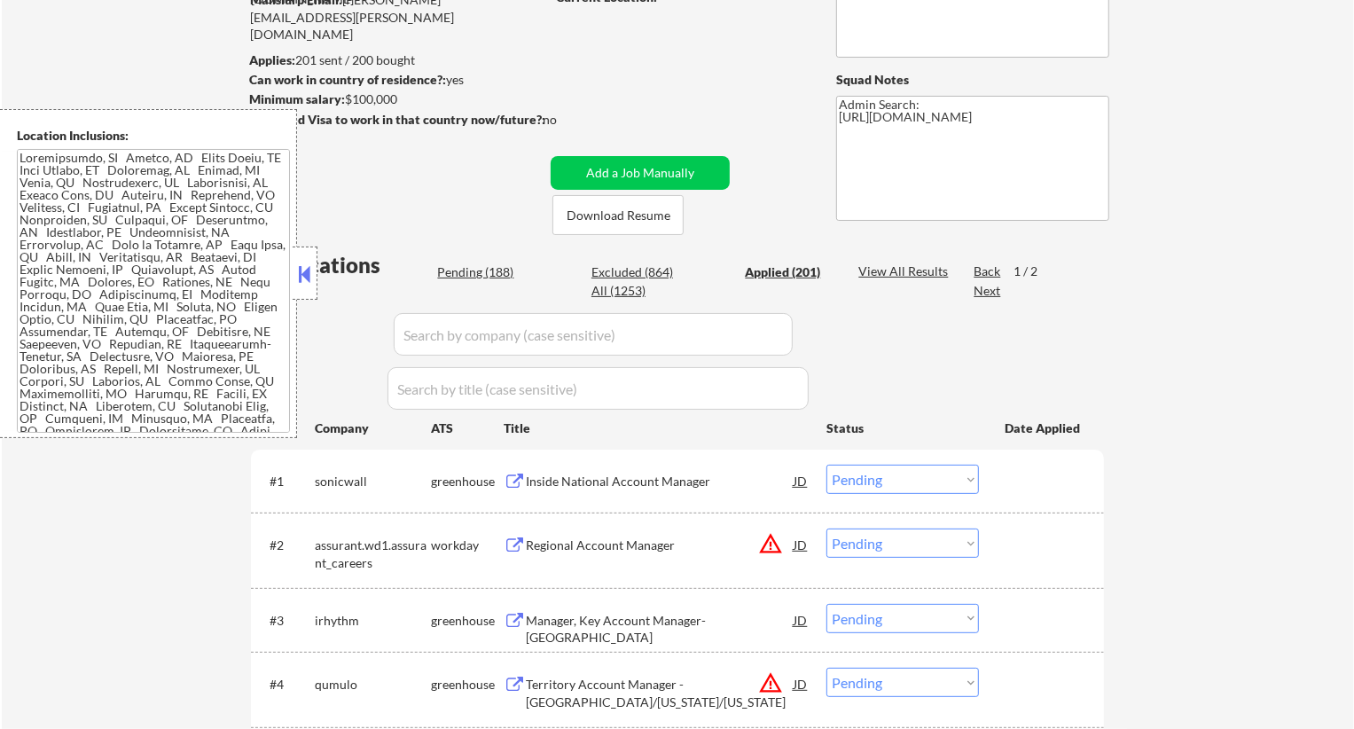
select select ""applied""
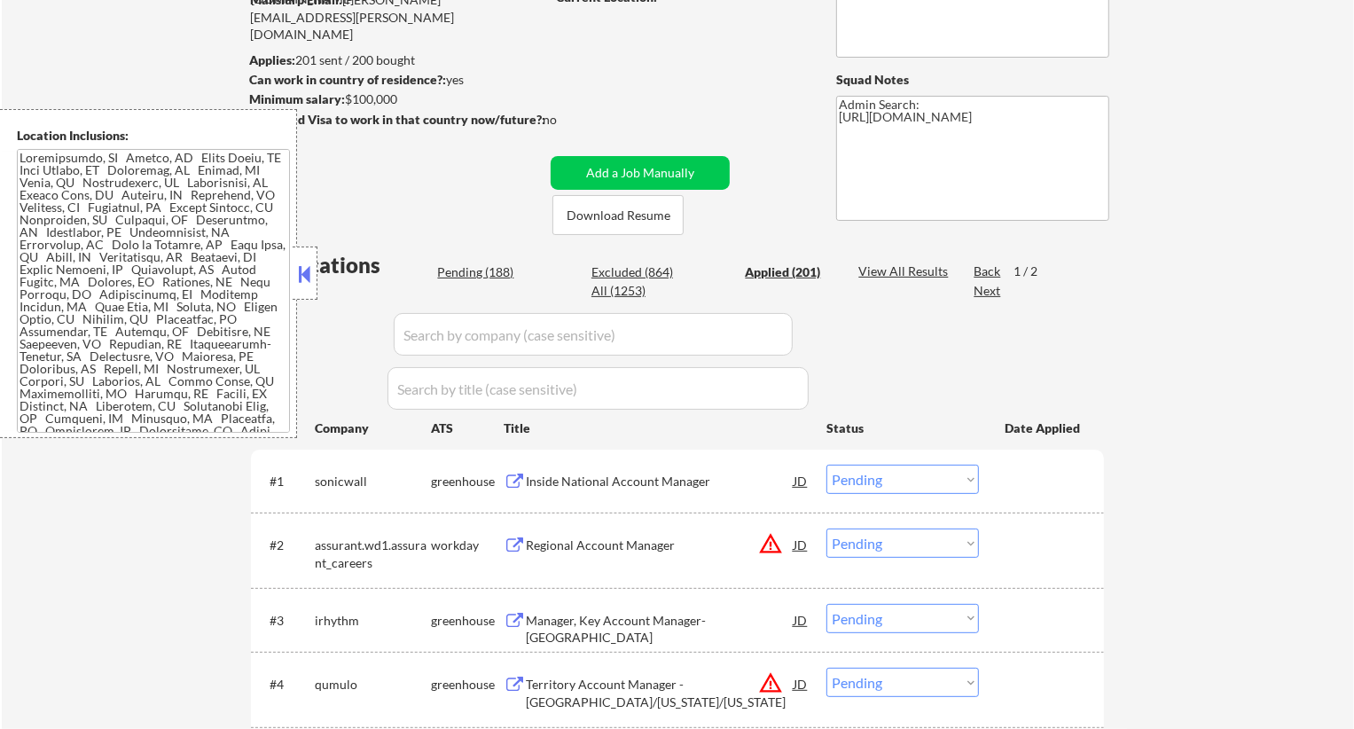
select select ""applied""
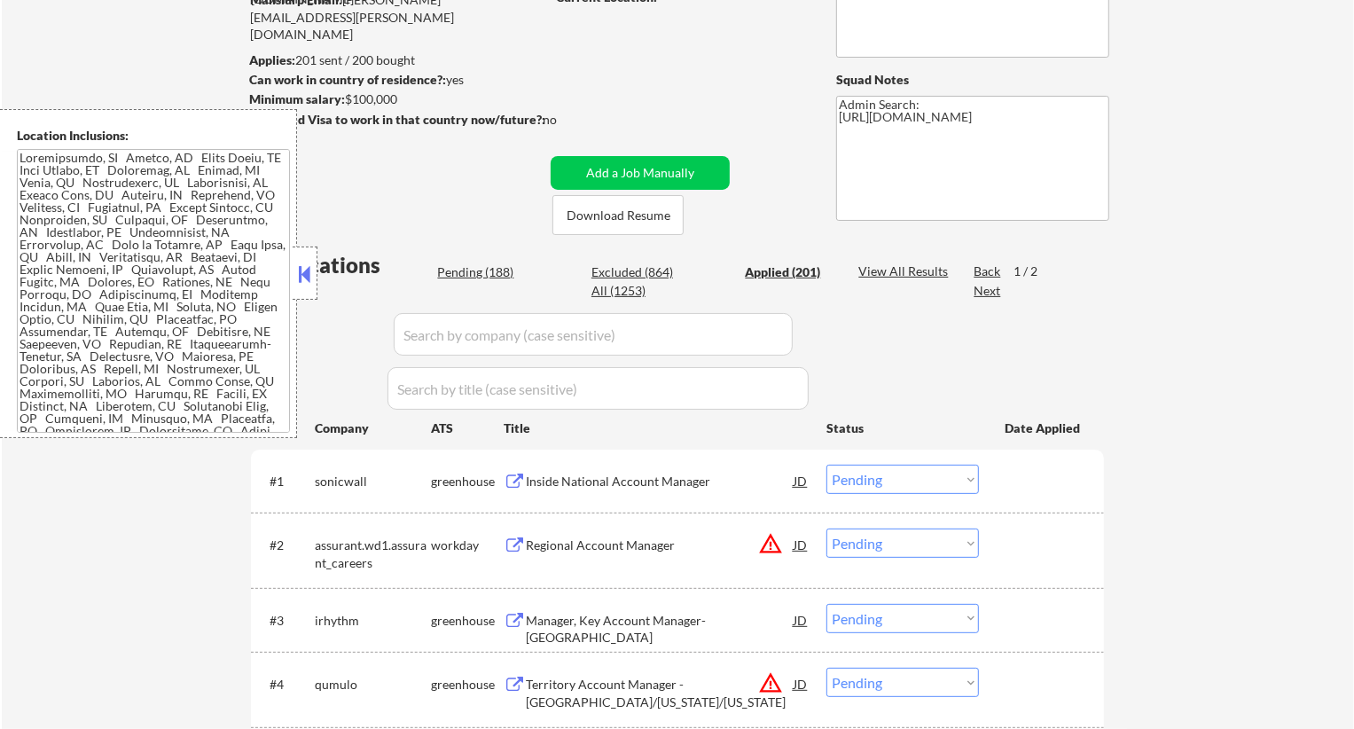
select select ""applied""
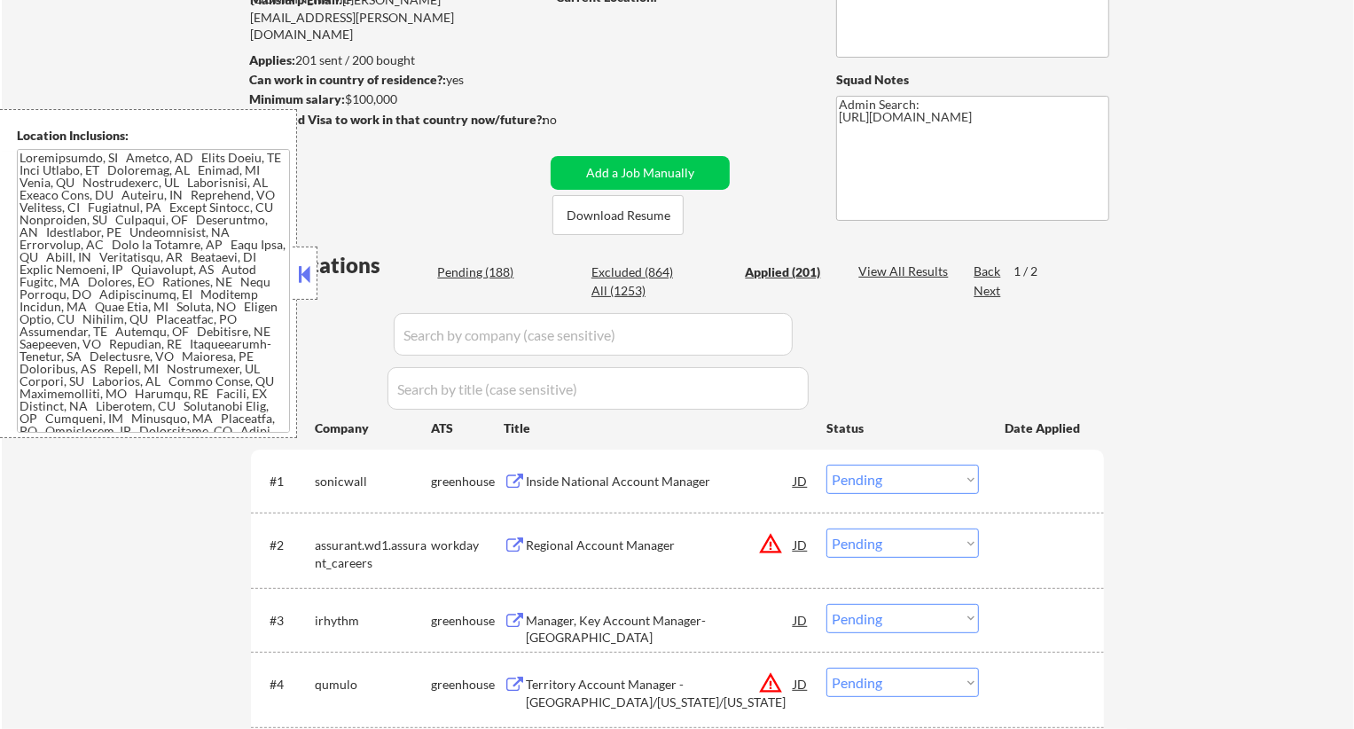
select select ""applied""
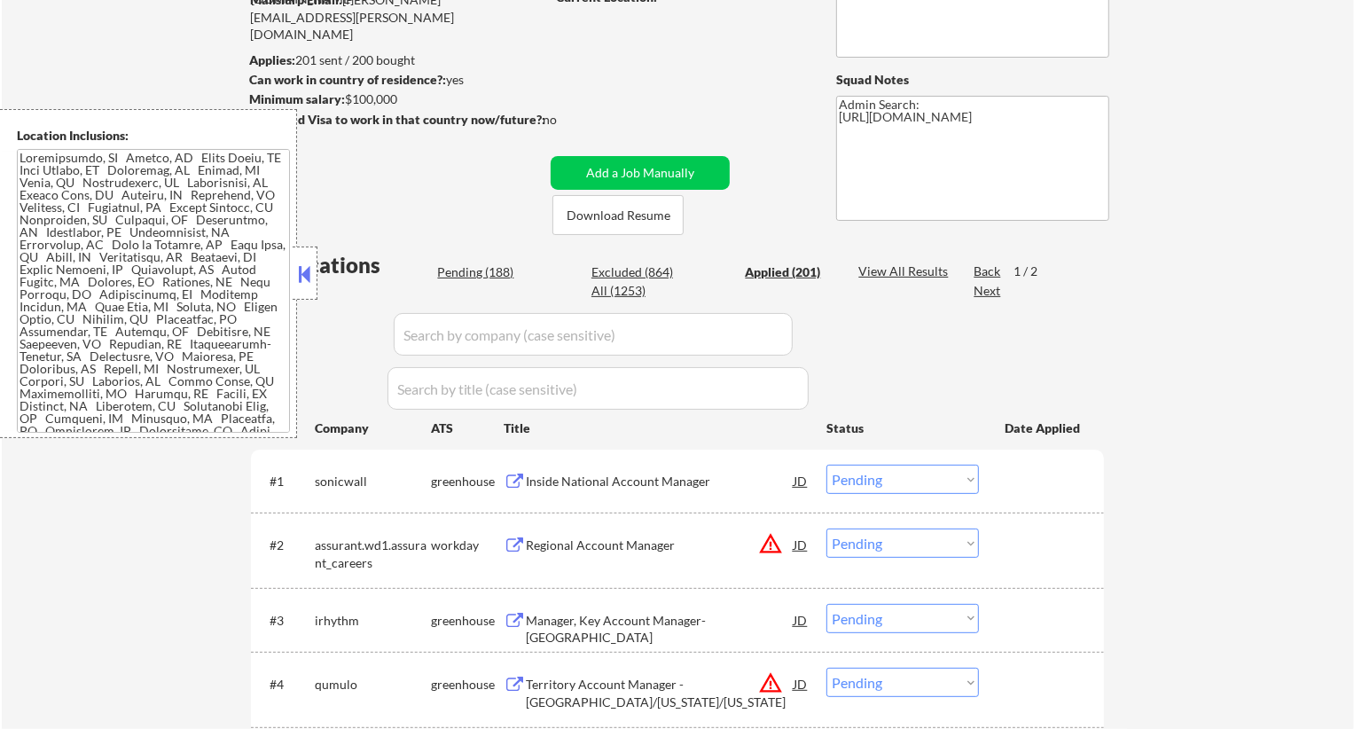
select select ""applied""
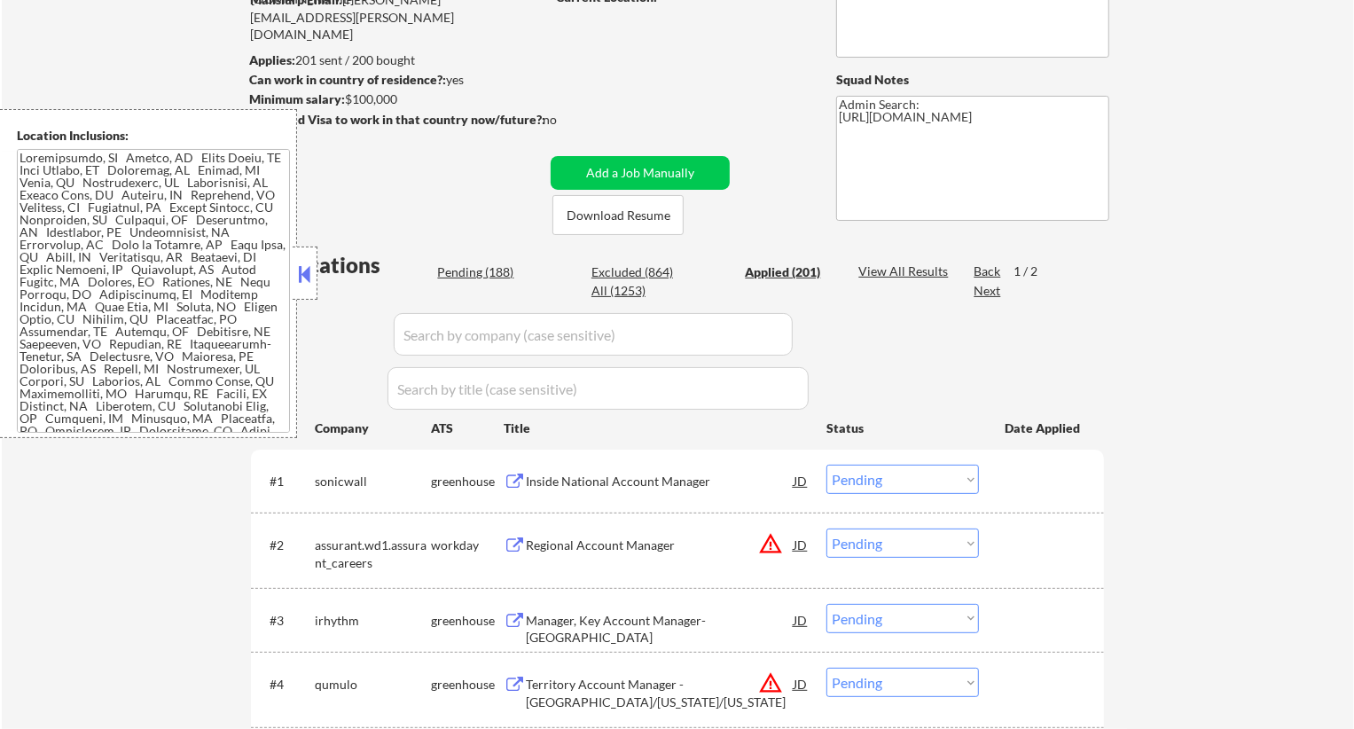
select select ""applied""
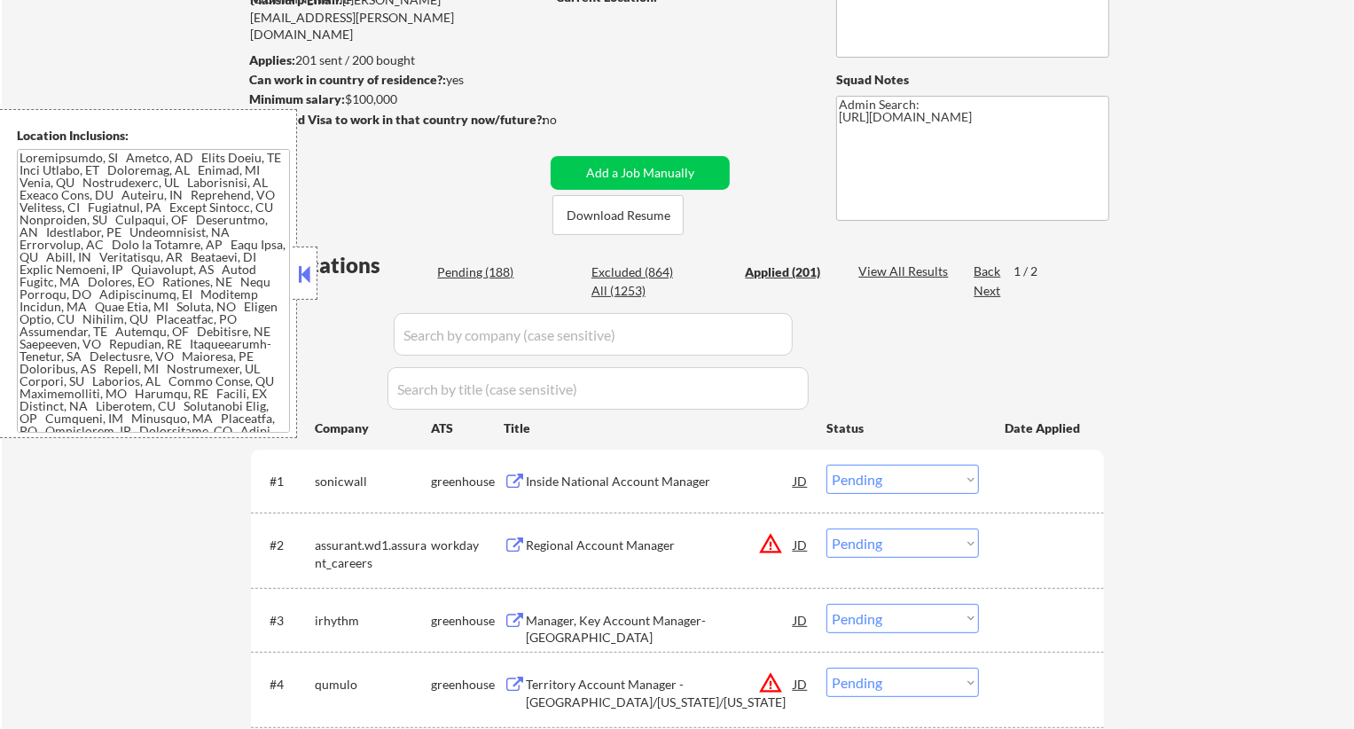
select select ""applied""
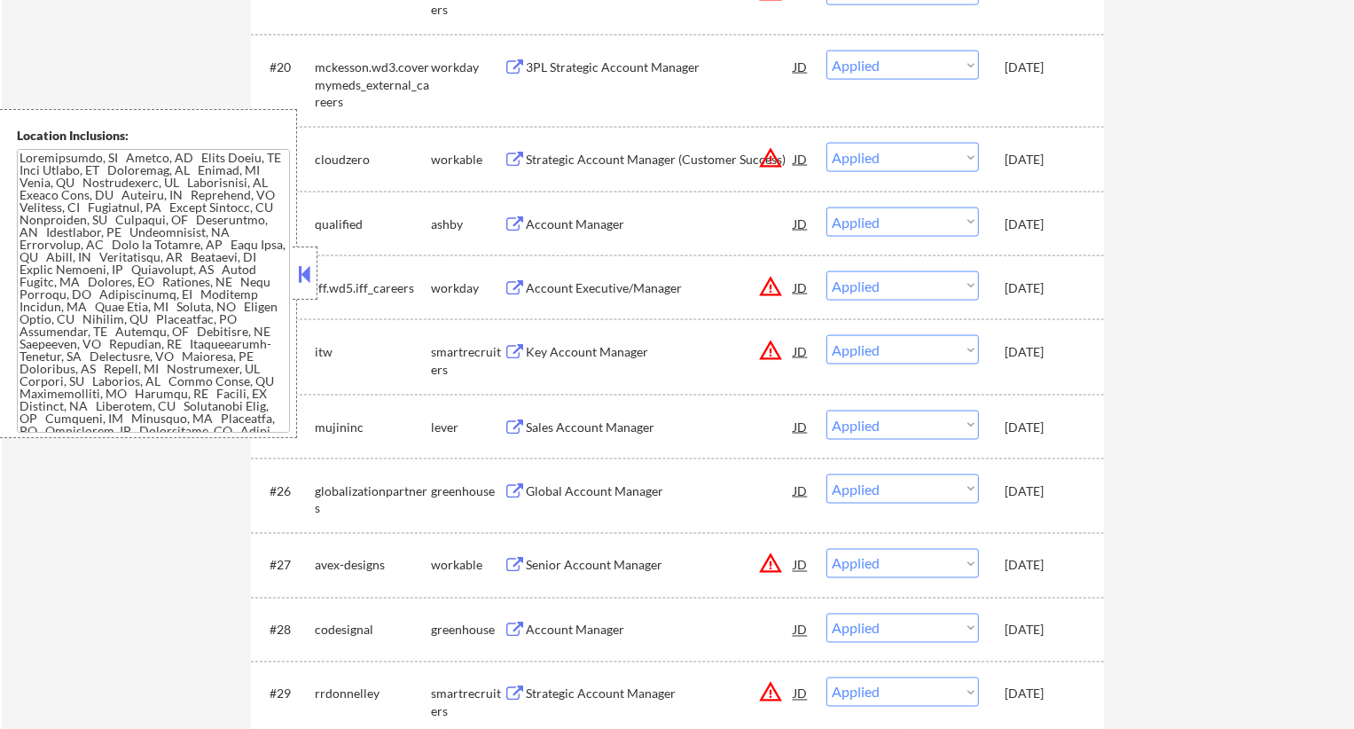
scroll to position [2441, 0]
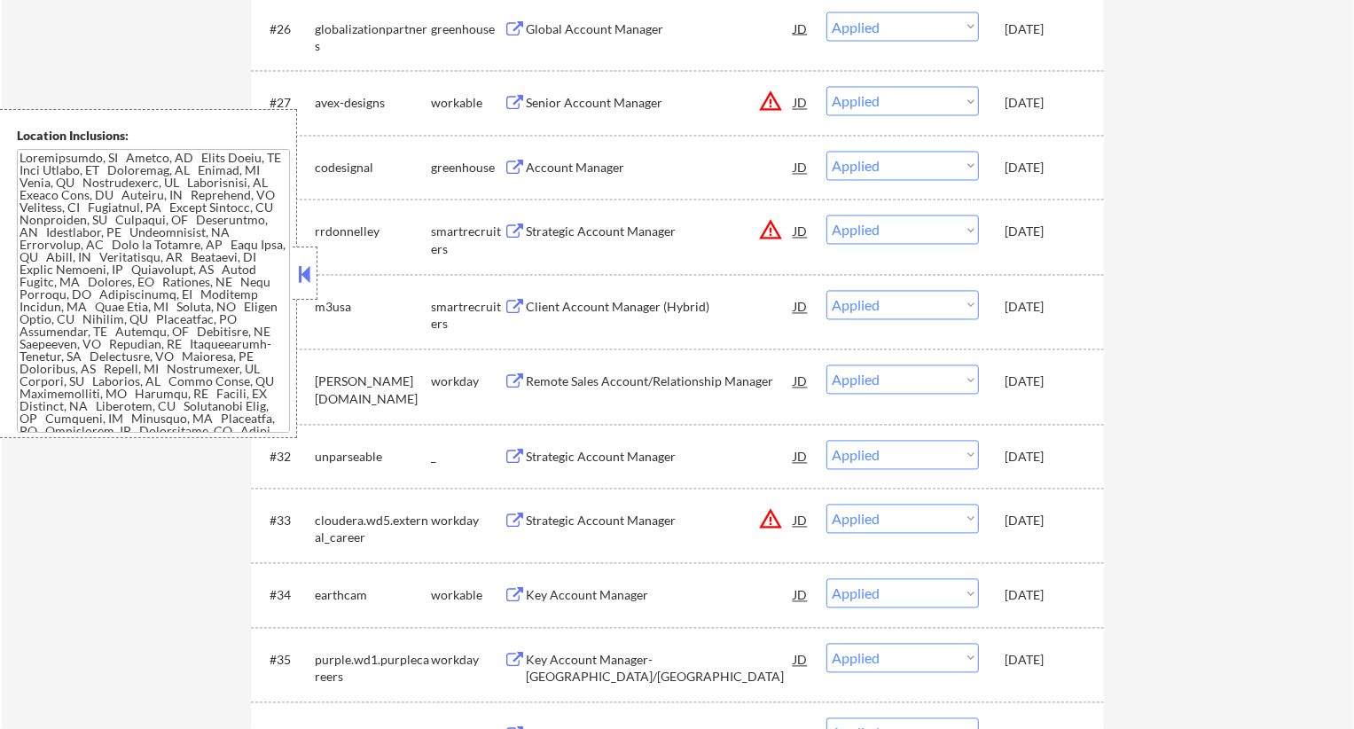
click at [295, 275] on button at bounding box center [305, 274] width 20 height 27
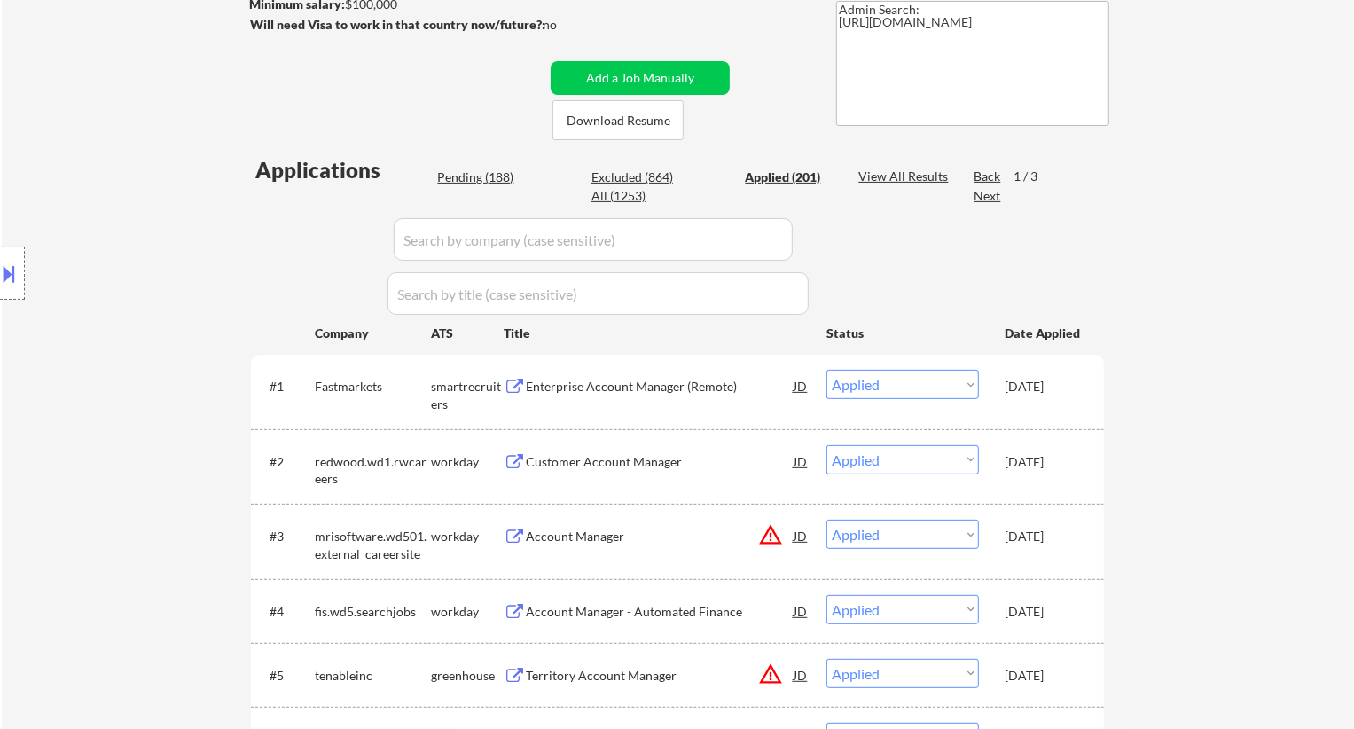
scroll to position [314, 0]
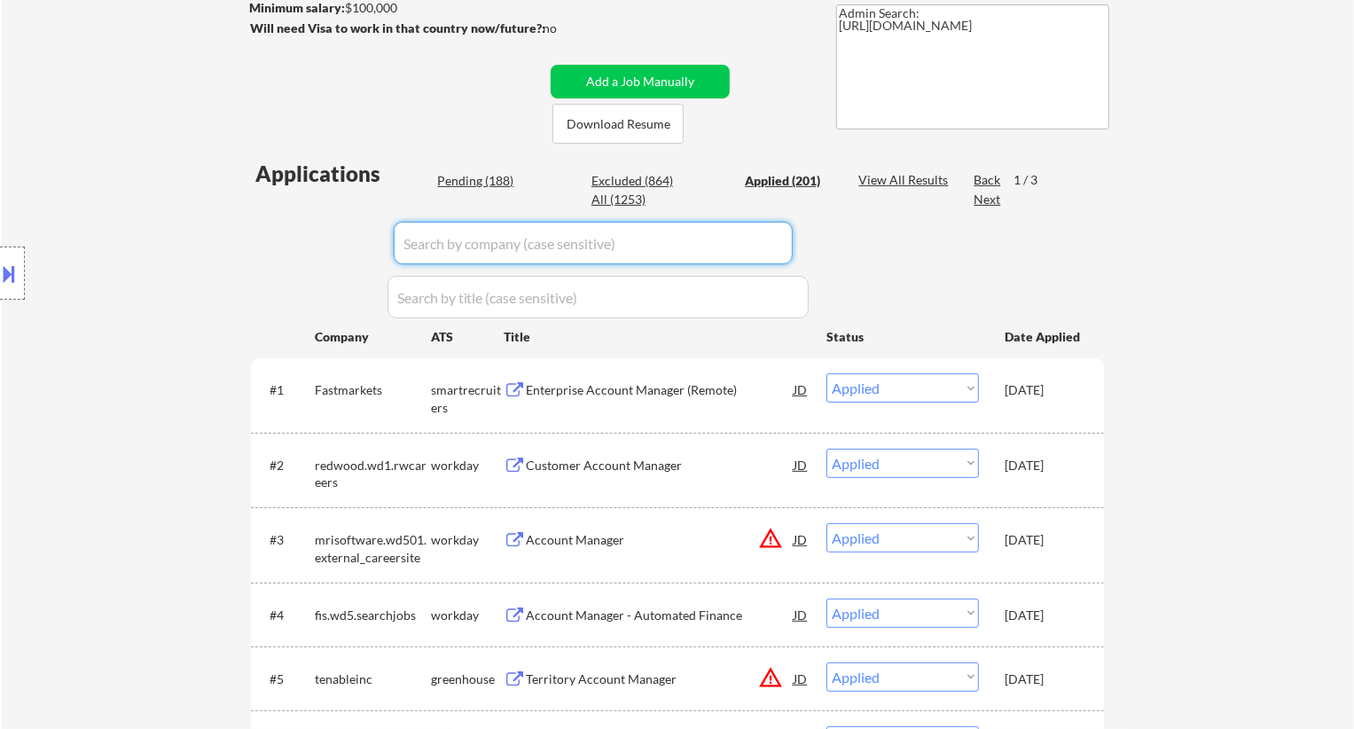
click at [575, 238] on input "input" at bounding box center [593, 243] width 399 height 43
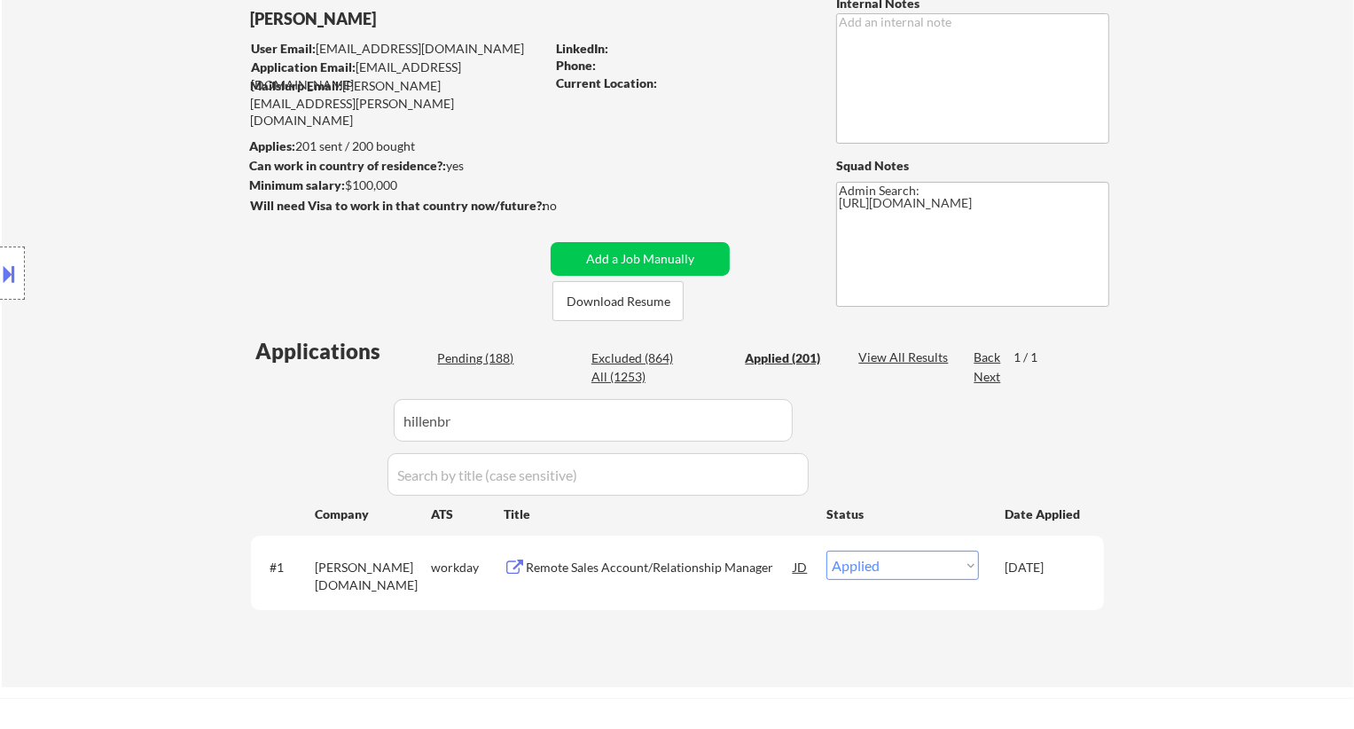
scroll to position [87, 0]
